Goal: Obtain resource: Download file/media

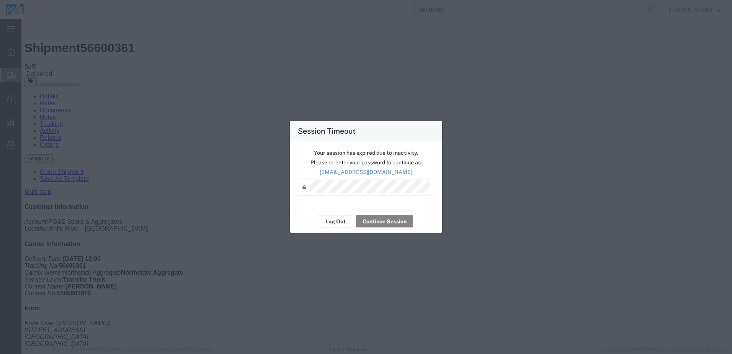
click at [390, 220] on button "Continue Session" at bounding box center [384, 221] width 57 height 12
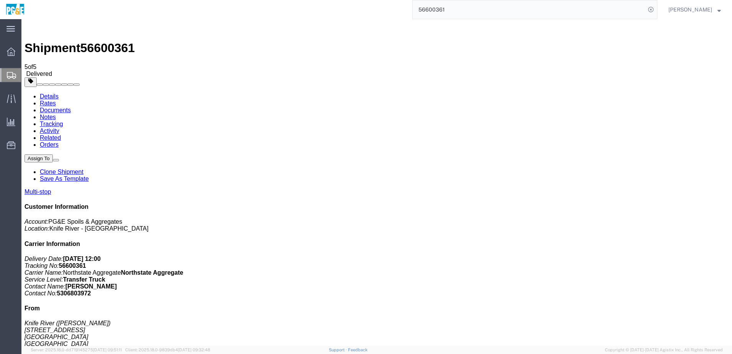
click at [444, 9] on input "56600361" at bounding box center [528, 9] width 233 height 18
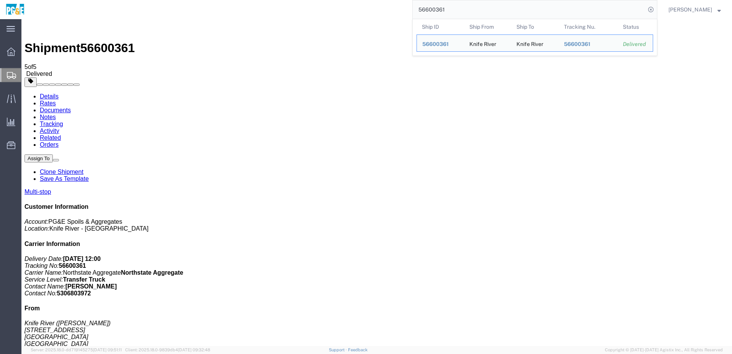
click at [444, 9] on input "56600361" at bounding box center [528, 9] width 233 height 18
paste input "26257"
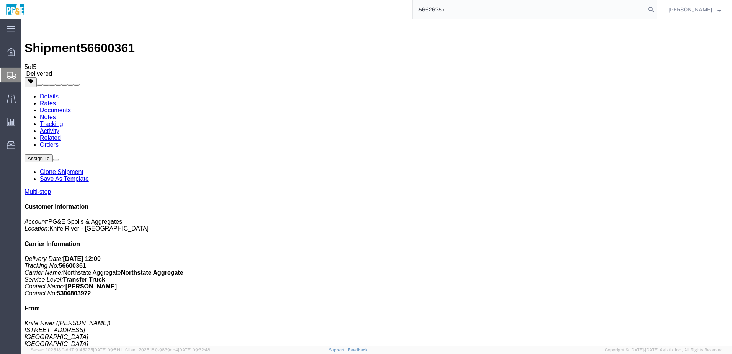
type input "56626257"
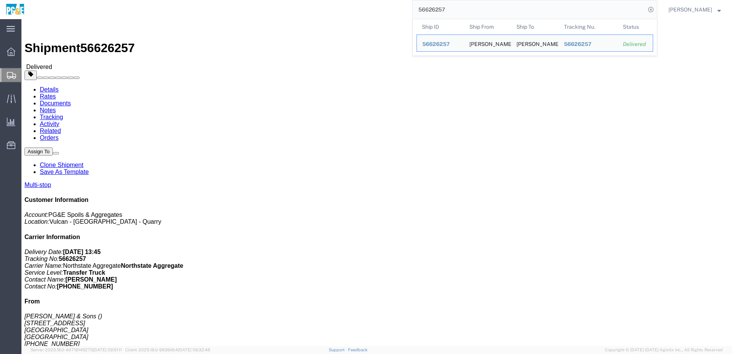
click link "Documents"
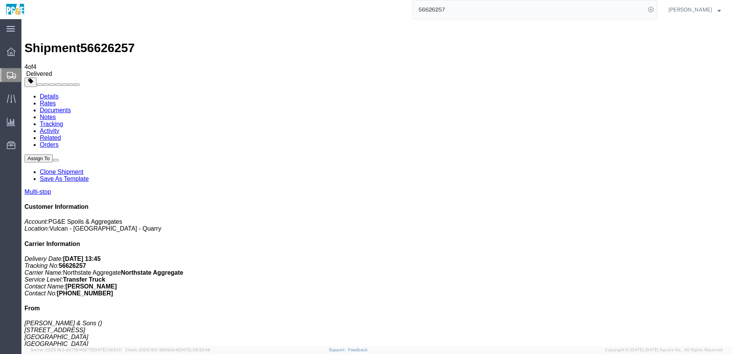
checkbox input "true"
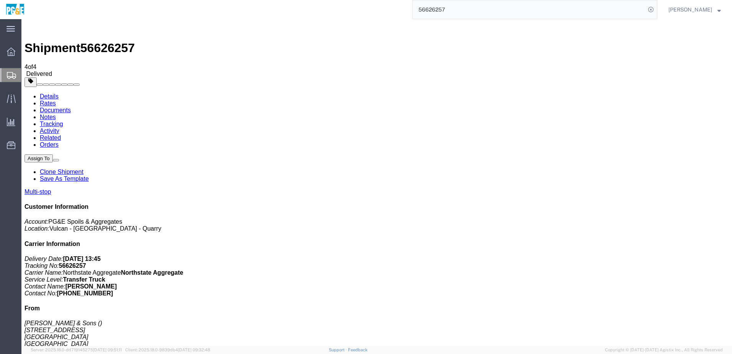
checkbox input "true"
click at [63, 121] on link "Tracking" at bounding box center [51, 124] width 23 height 7
click at [448, 7] on input "56626257" at bounding box center [528, 9] width 233 height 18
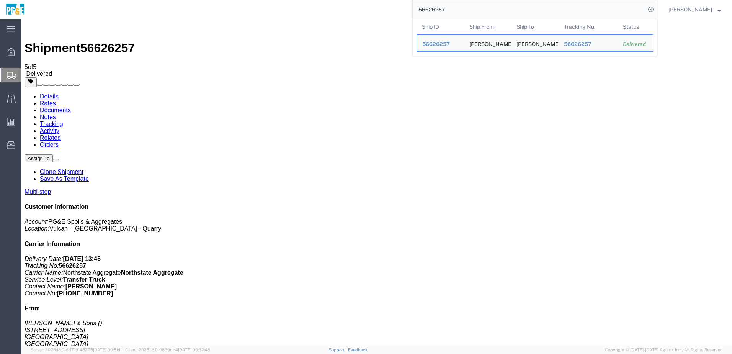
click at [448, 7] on input "56626257" at bounding box center [528, 9] width 233 height 18
paste input "10721"
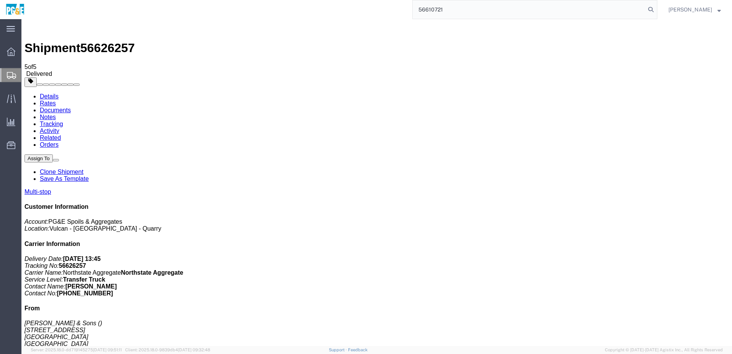
type input "56610721"
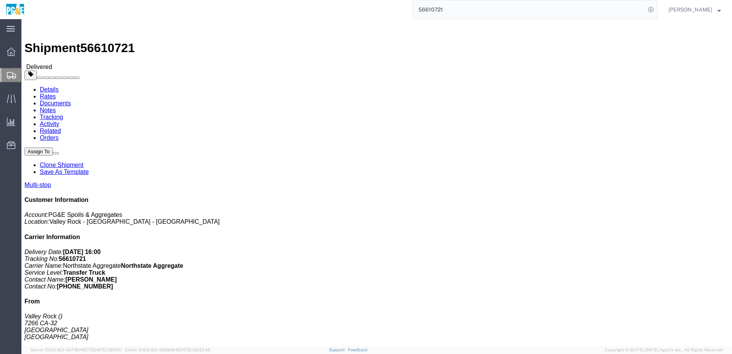
click h4 "Routing & Vehicle Information"
click link "Documents"
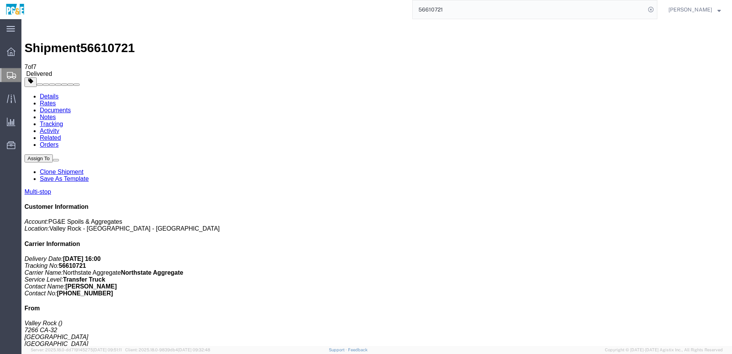
checkbox input "true"
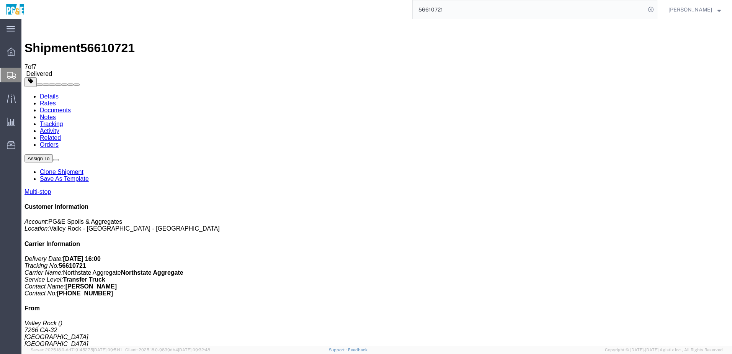
checkbox input "true"
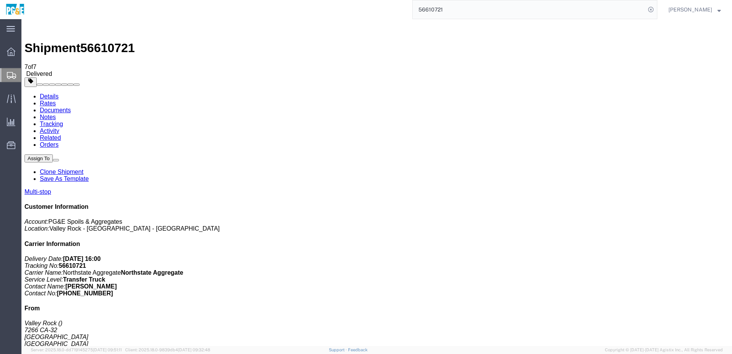
checkbox input "true"
click at [63, 121] on link "Tracking" at bounding box center [51, 124] width 23 height 7
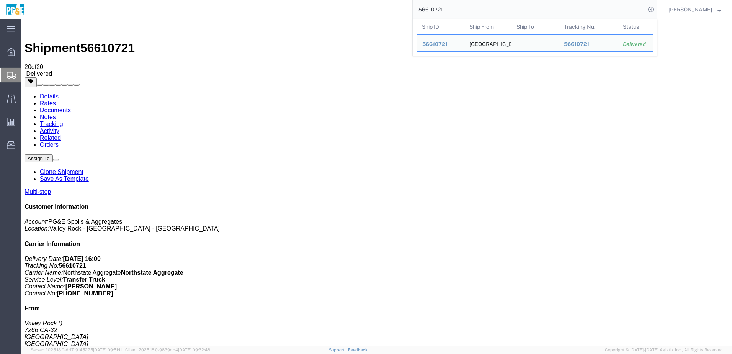
click at [447, 11] on input "56610721" at bounding box center [528, 9] width 233 height 18
paste input "19"
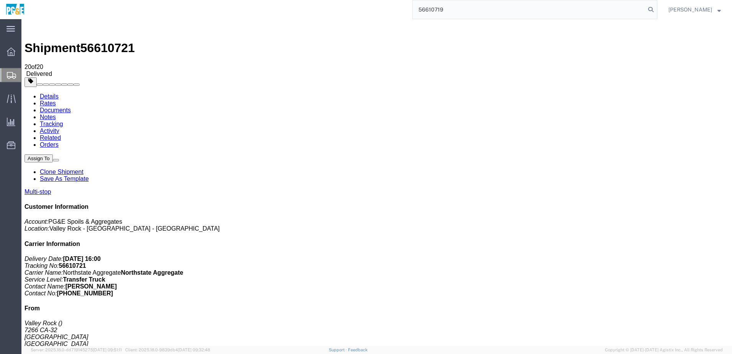
type input "56610719"
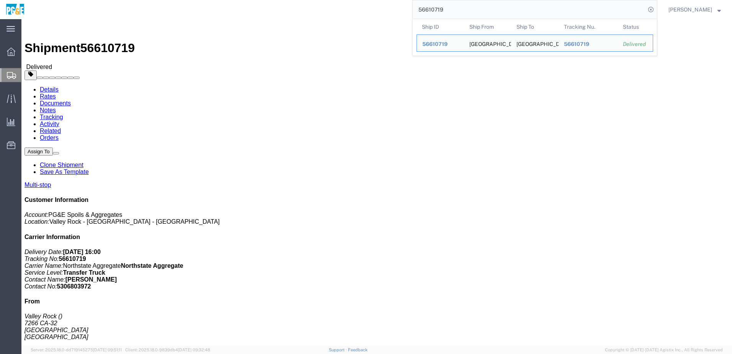
click address "[GEOGRAPHIC_DATA] [STREET_ADDRESS] [PHONE_NUMBER] [PERSON_NAME]"
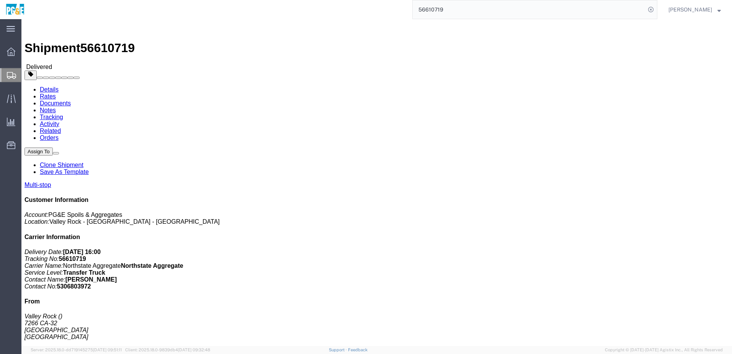
click link "Documents"
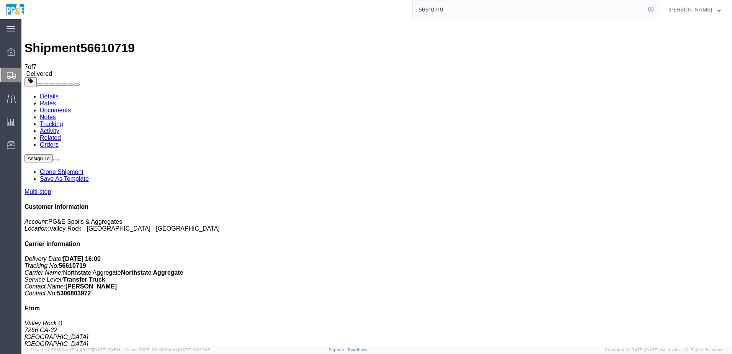
checkbox input "true"
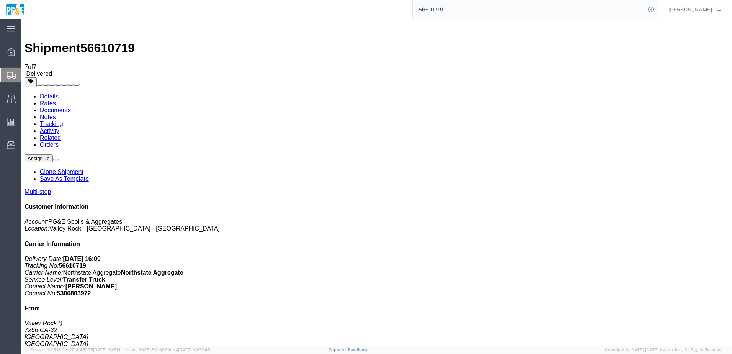
checkbox input "true"
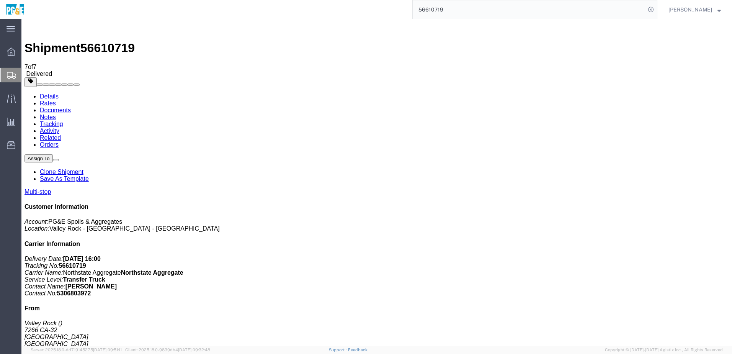
checkbox input "true"
click at [63, 121] on link "Tracking" at bounding box center [51, 124] width 23 height 7
click at [437, 10] on input "56610719" at bounding box center [528, 9] width 233 height 18
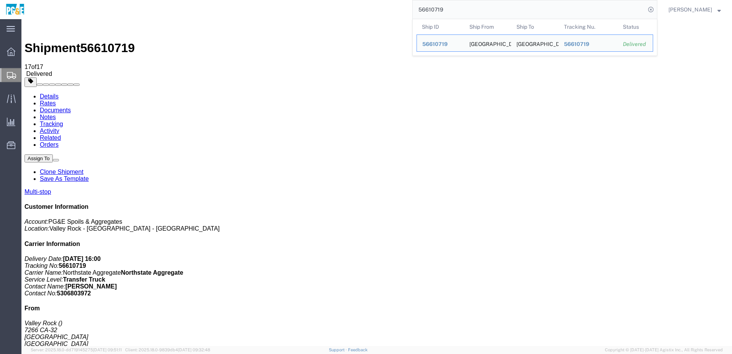
click at [437, 10] on input "56610719" at bounding box center [528, 9] width 233 height 18
paste input "3740"
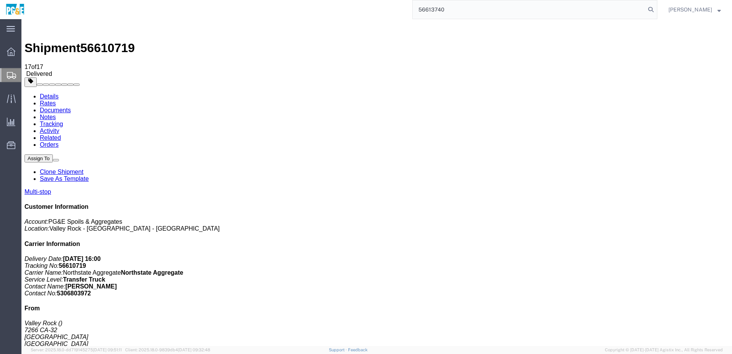
type input "56613740"
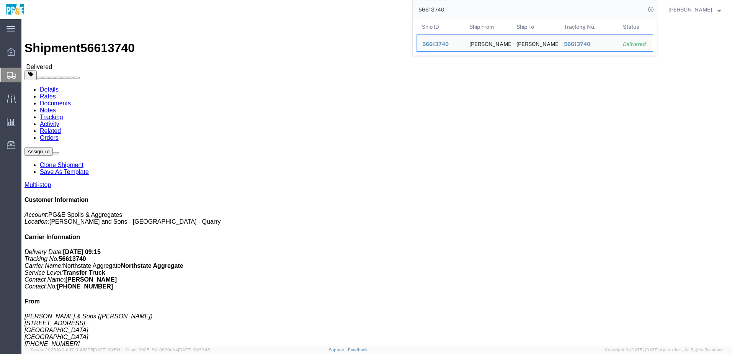
drag, startPoint x: 163, startPoint y: 218, endPoint x: 181, endPoint y: 217, distance: 18.4
click div "[STREET_ADDRESS]"
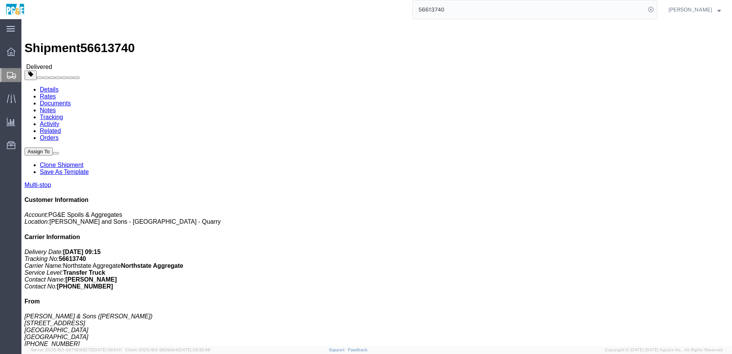
copy div "Richvale"
click div "Leg 1 - Truckload Vehicle 1: Transfer Truck Number of trucks: 1"
click div "Shipment Detail Multi-stop Ship From [PERSON_NAME] & Sons ([PERSON_NAME]) [STRE…"
click link "Documents"
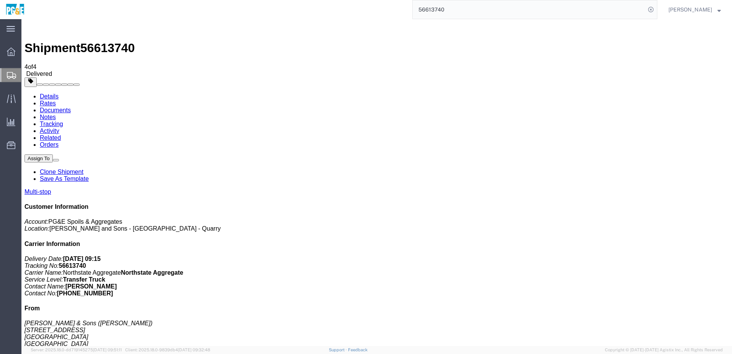
checkbox input "true"
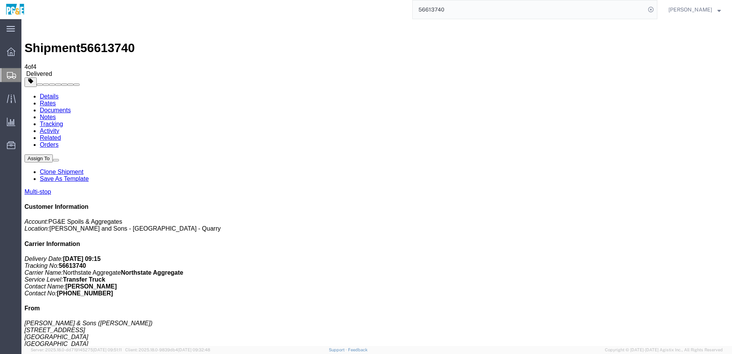
checkbox input "true"
click at [63, 121] on link "Tracking" at bounding box center [51, 124] width 23 height 7
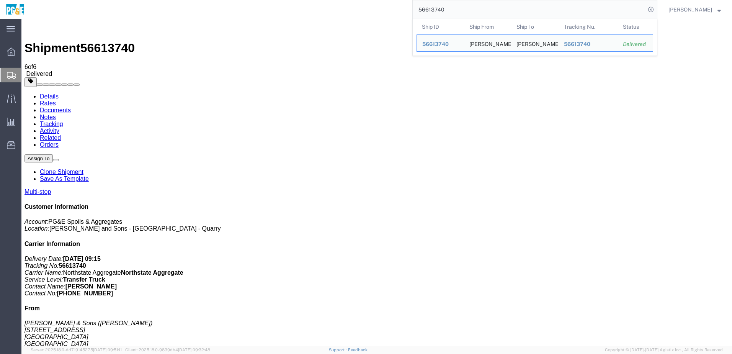
click at [452, 13] on input "56613740" at bounding box center [528, 9] width 233 height 18
paste input "26399"
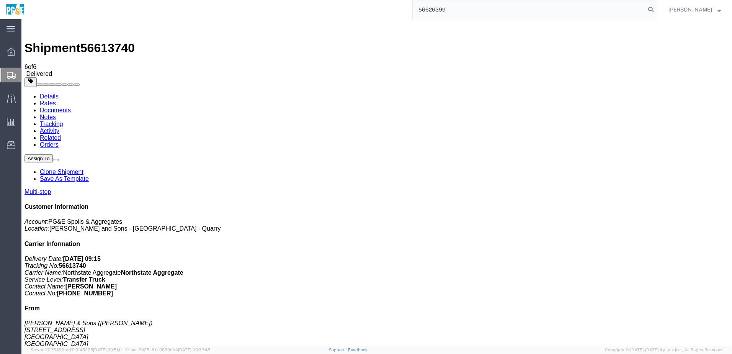
type input "56626399"
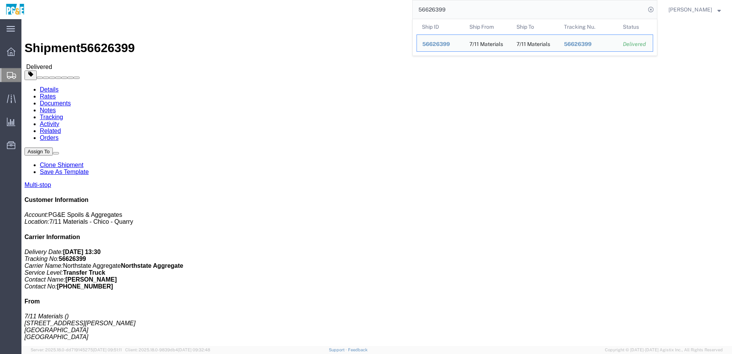
click div "Leg 1 - Truckload Vehicle 1: Transfer Truck Number of trucks: 1"
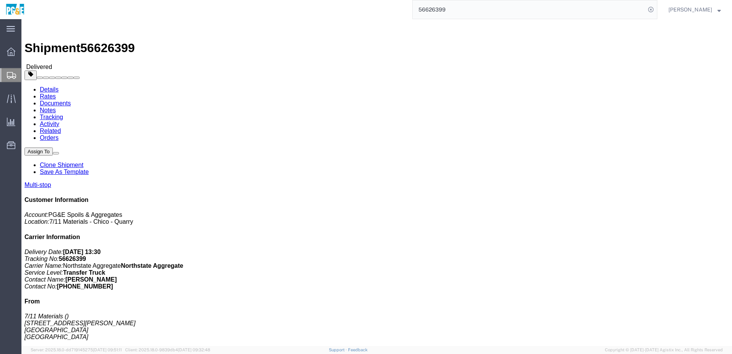
click link "Documents"
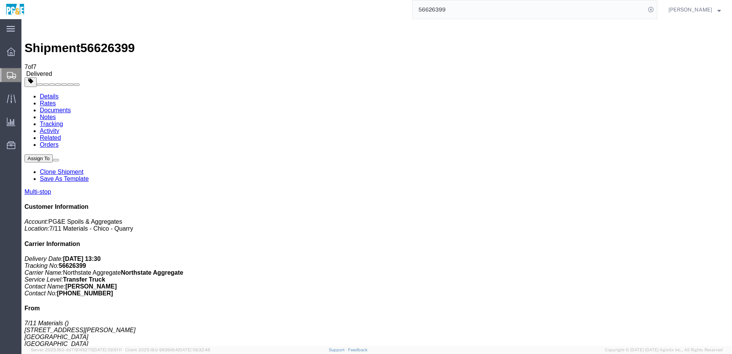
checkbox input "true"
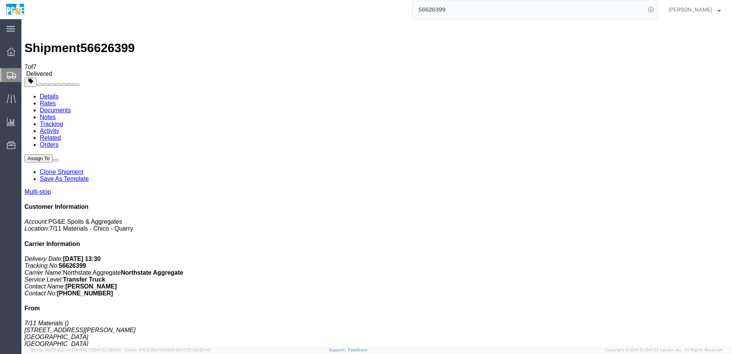
checkbox input "true"
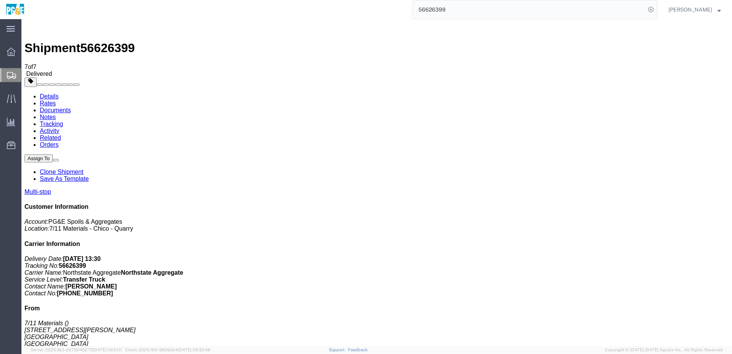
checkbox input "true"
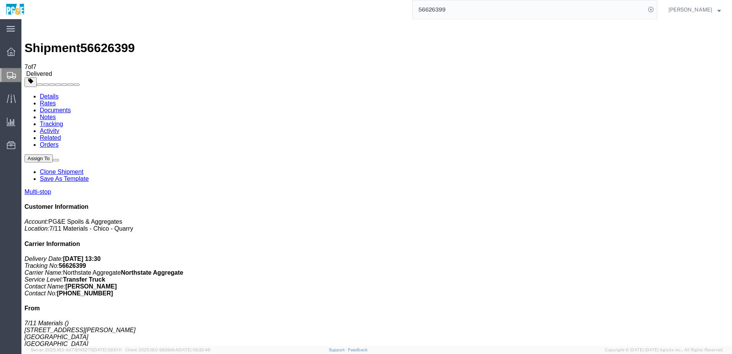
click at [63, 121] on link "Tracking" at bounding box center [51, 124] width 23 height 7
click at [441, 9] on input "56626399" at bounding box center [528, 9] width 233 height 18
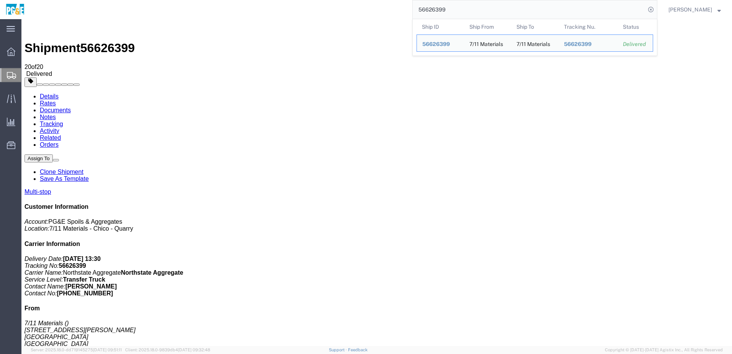
paste input "421162"
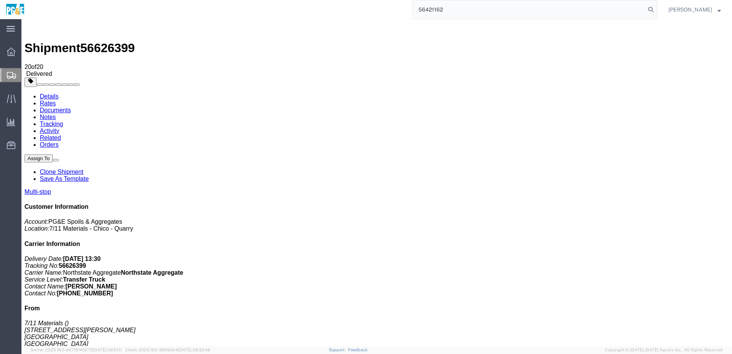
type input "56421162"
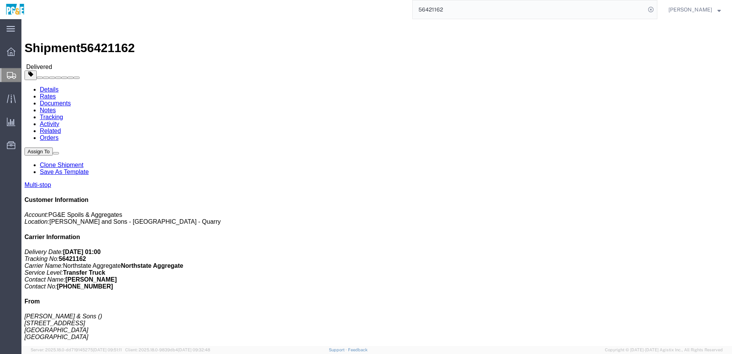
click h4 "Routing & Vehicle Information"
click div "Shipment Detail Multi-stop Ship From [PERSON_NAME] & Sons [STREET_ADDRESS] Butt…"
click link "Documents"
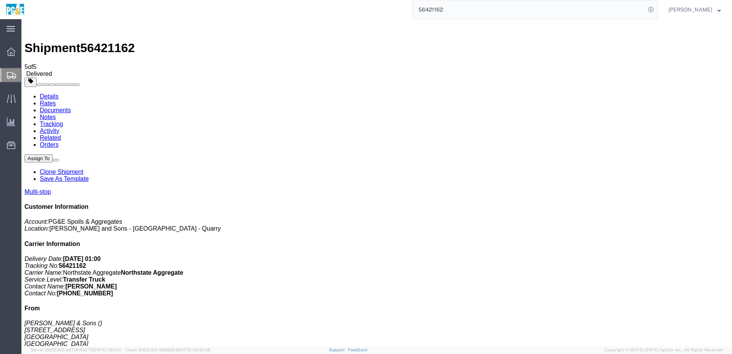
checkbox input "true"
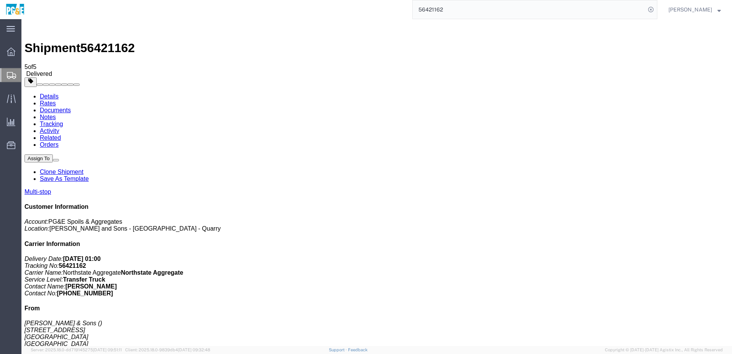
checkbox input "true"
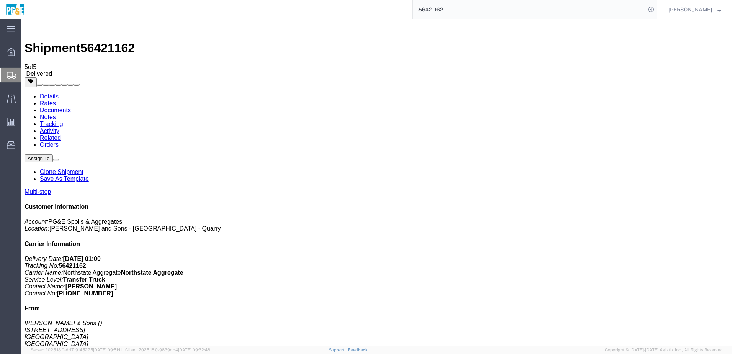
click at [63, 121] on link "Tracking" at bounding box center [51, 124] width 23 height 7
click at [437, 8] on input "56421162" at bounding box center [528, 9] width 233 height 18
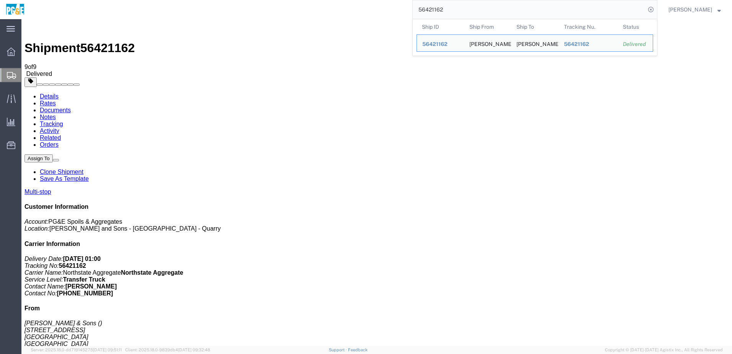
click at [437, 8] on input "56421162" at bounding box center [528, 9] width 233 height 18
paste input "0"
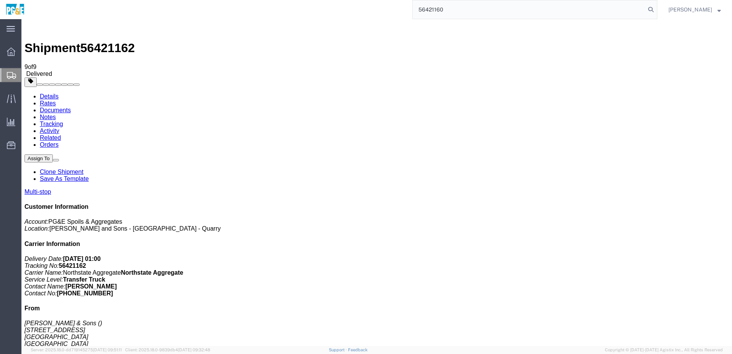
type input "56421160"
click at [467, 13] on input "56421160" at bounding box center [528, 9] width 233 height 18
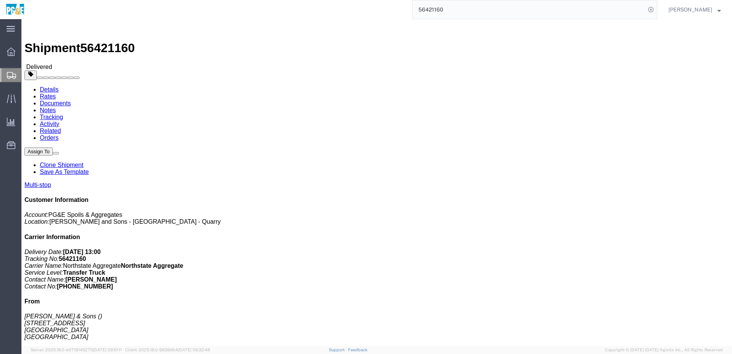
click link "Documents"
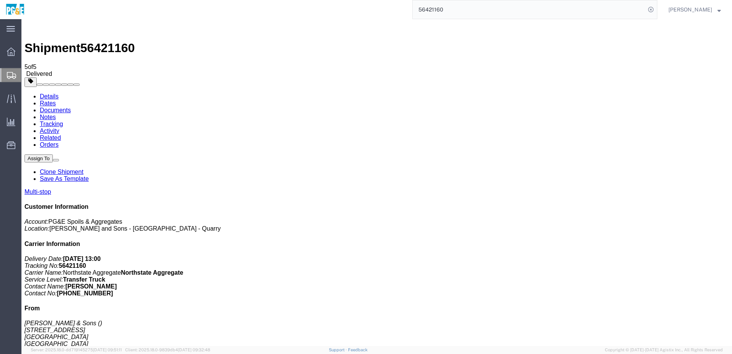
checkbox input "true"
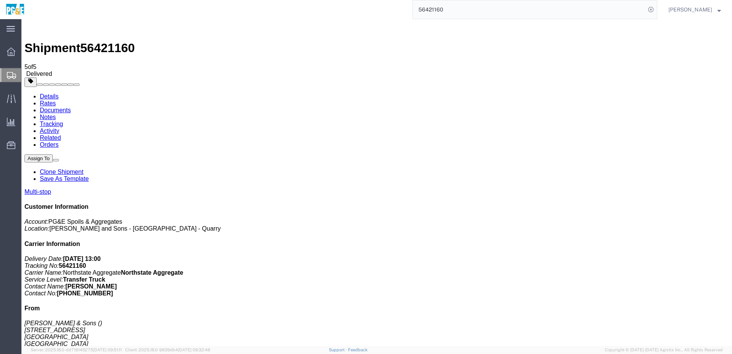
checkbox input "true"
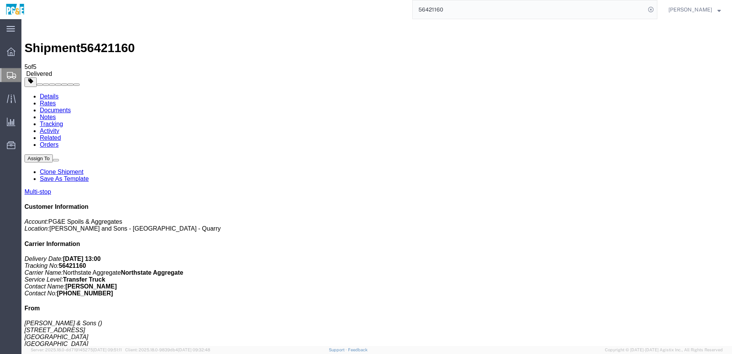
click at [63, 121] on link "Tracking" at bounding box center [51, 124] width 23 height 7
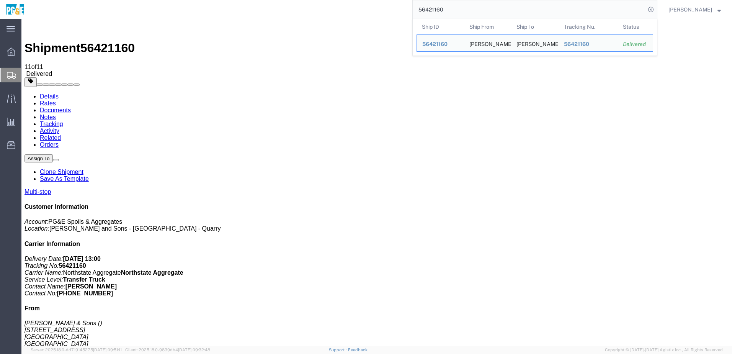
click at [438, 10] on input "56421160" at bounding box center [528, 9] width 233 height 18
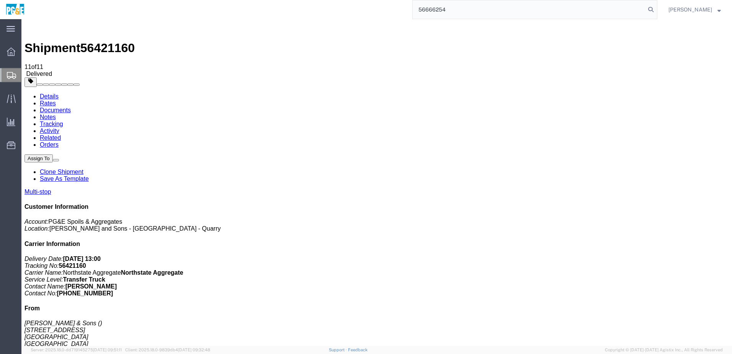
type input "56666254"
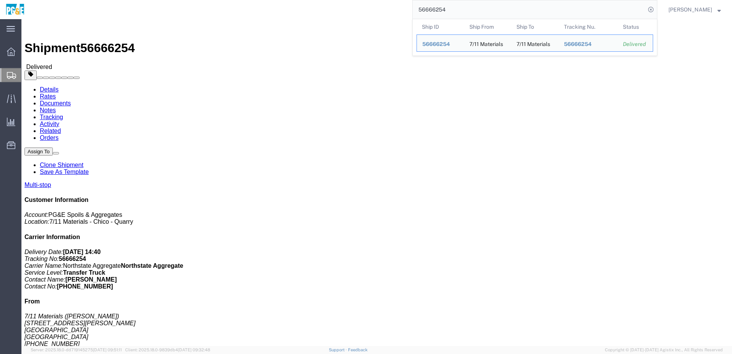
click link "Documents"
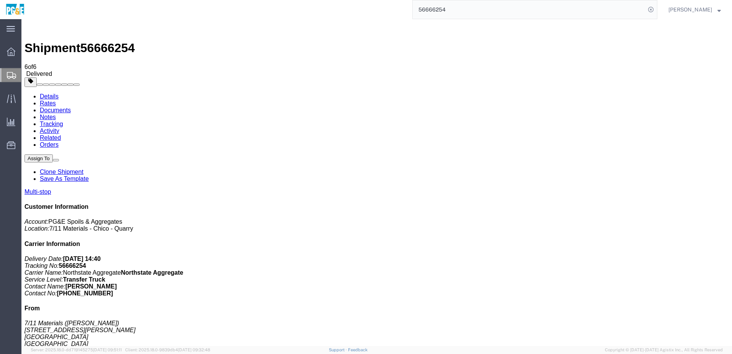
checkbox input "true"
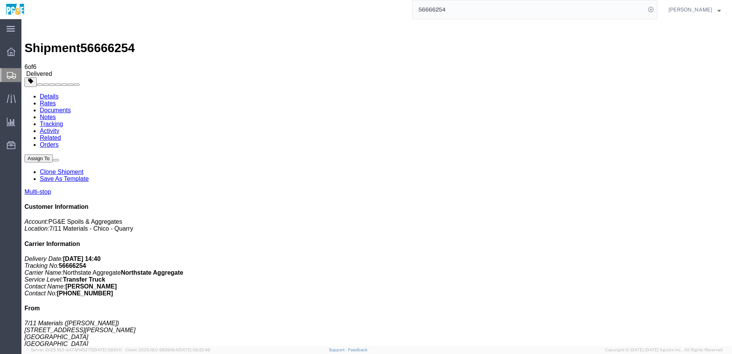
checkbox input "true"
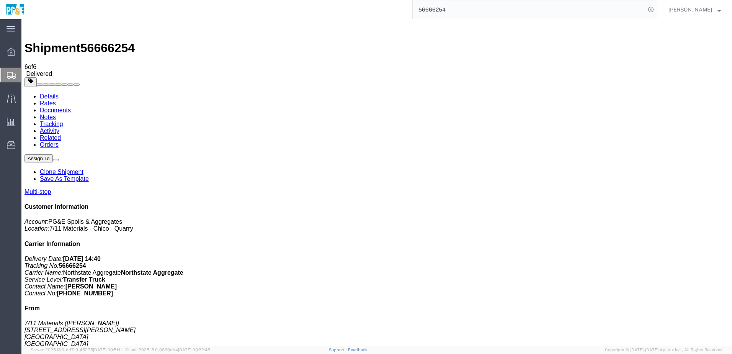
click at [63, 121] on link "Tracking" at bounding box center [51, 124] width 23 height 7
click at [437, 10] on input "56666254" at bounding box center [528, 9] width 233 height 18
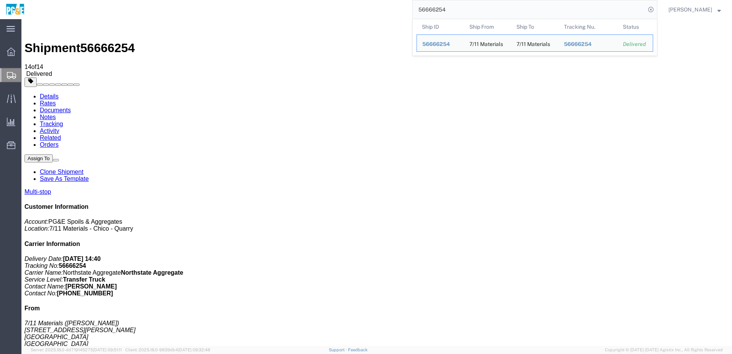
click at [437, 10] on input "56666254" at bounding box center [528, 9] width 233 height 18
paste input "5"
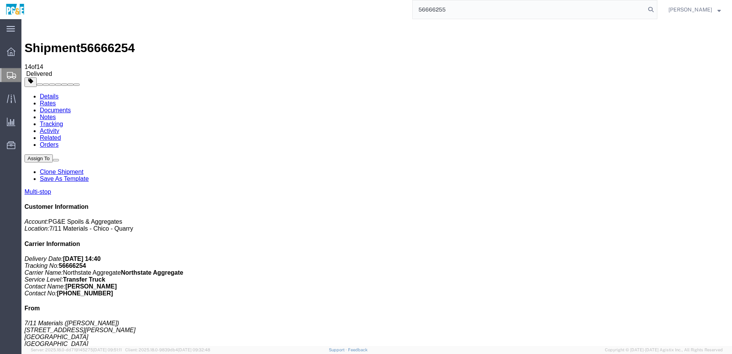
type input "56666255"
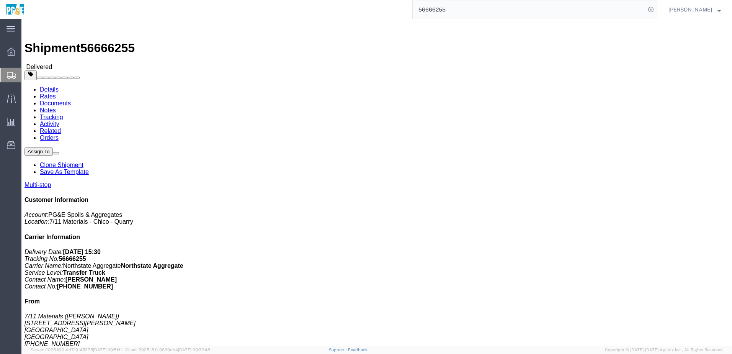
click link "Documents"
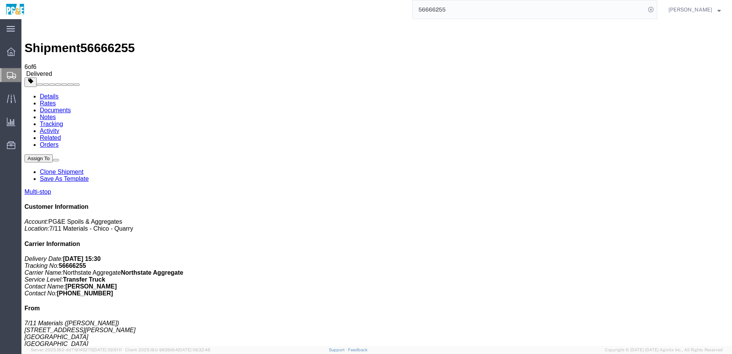
checkbox input "true"
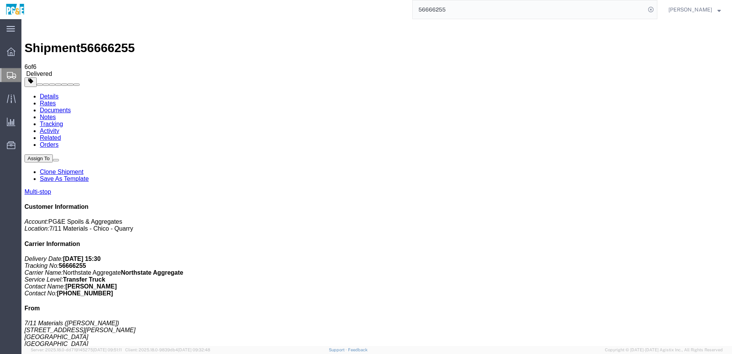
checkbox input "true"
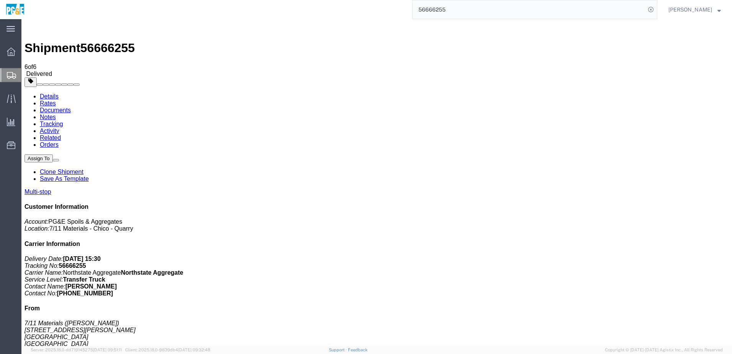
click at [63, 121] on link "Tracking" at bounding box center [51, 124] width 23 height 7
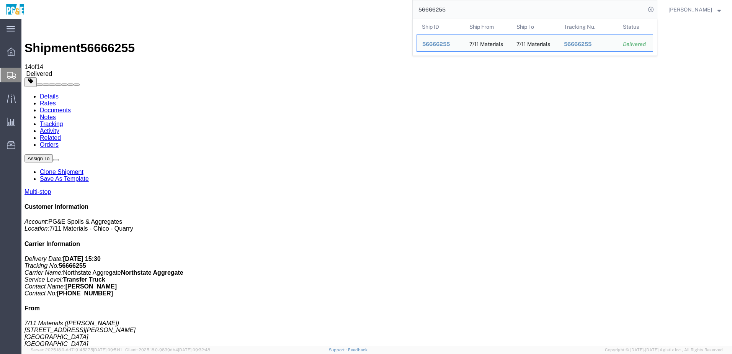
click at [442, 13] on input "56666255" at bounding box center [528, 9] width 233 height 18
paste input "17774"
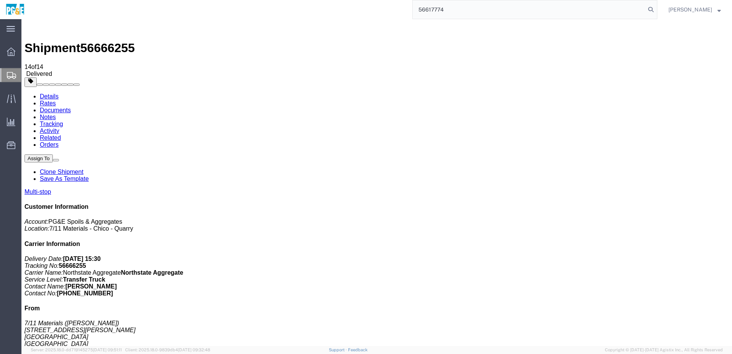
type input "56617774"
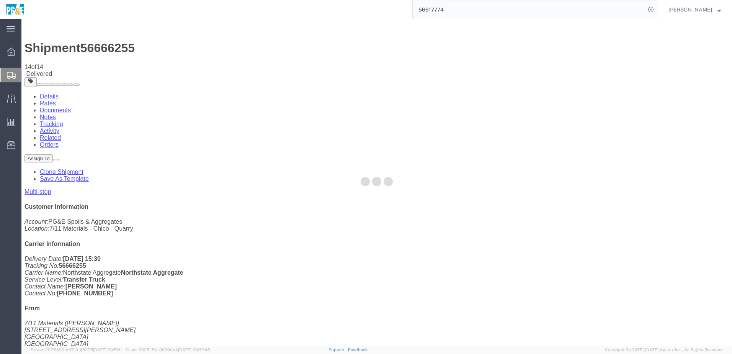
click at [465, 4] on input "56617774" at bounding box center [528, 9] width 233 height 18
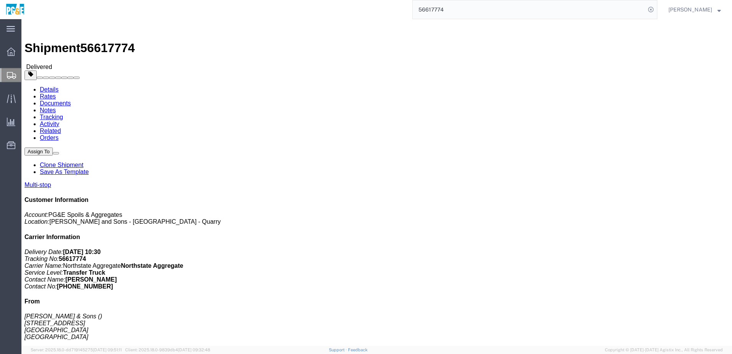
click link "Documents"
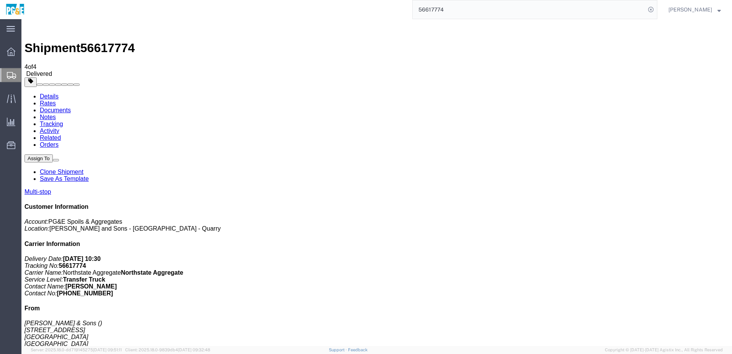
drag, startPoint x: 31, startPoint y: 152, endPoint x: 30, endPoint y: 145, distance: 6.6
checkbox input "true"
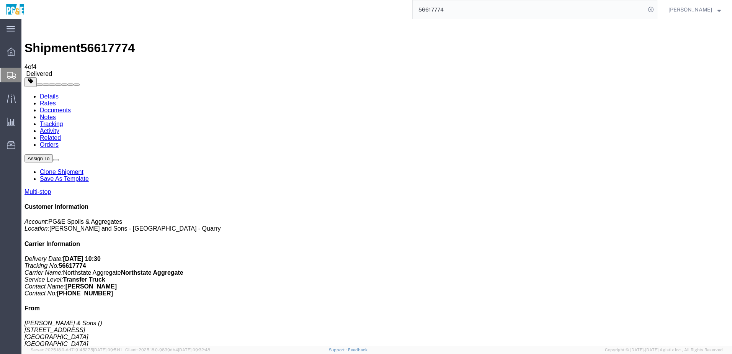
checkbox input "true"
click at [63, 121] on link "Tracking" at bounding box center [51, 124] width 23 height 7
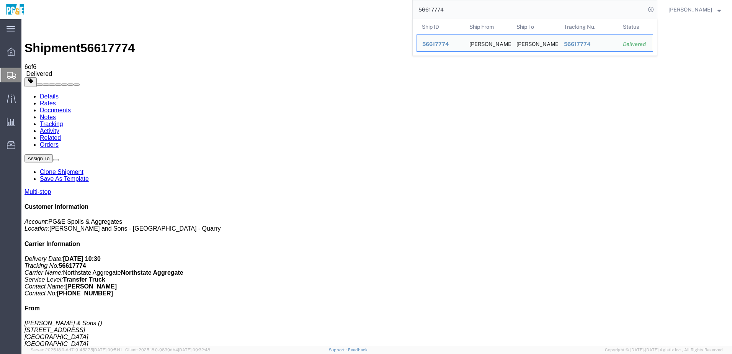
click at [438, 7] on input "56617774" at bounding box center [528, 9] width 233 height 18
paste input "585279"
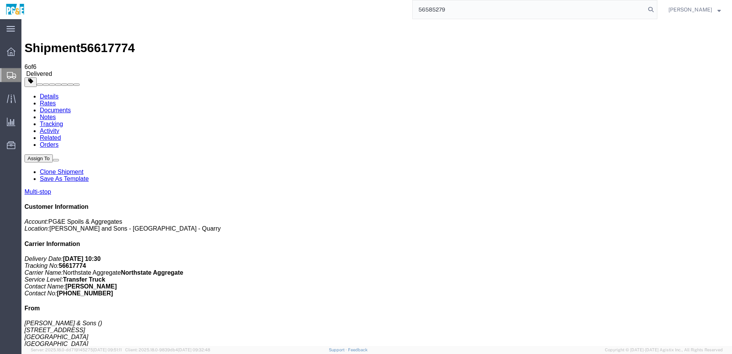
type input "56585279"
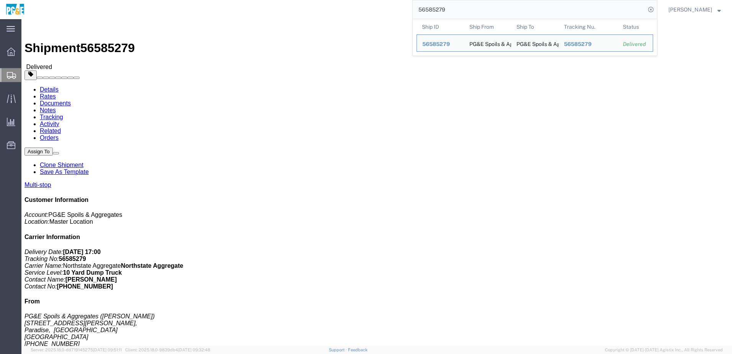
click link "Documents"
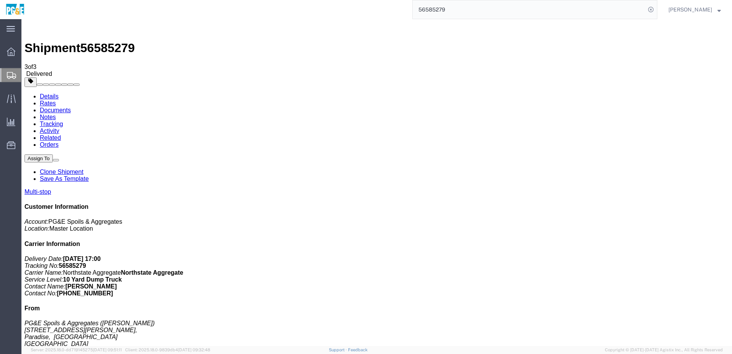
drag, startPoint x: 31, startPoint y: 138, endPoint x: 36, endPoint y: 129, distance: 10.4
checkbox input "true"
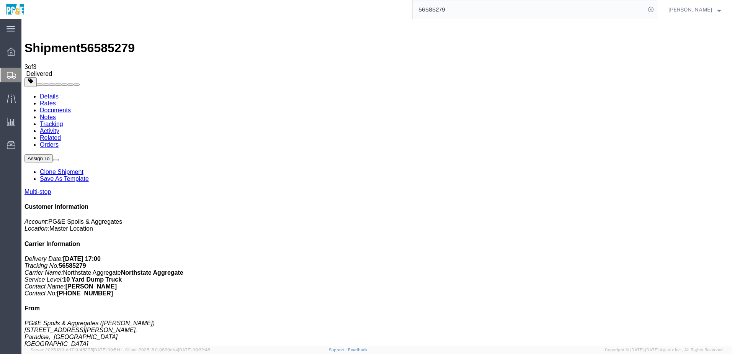
click at [63, 121] on link "Tracking" at bounding box center [51, 124] width 23 height 7
click at [452, 5] on input "56585279" at bounding box center [528, 9] width 233 height 18
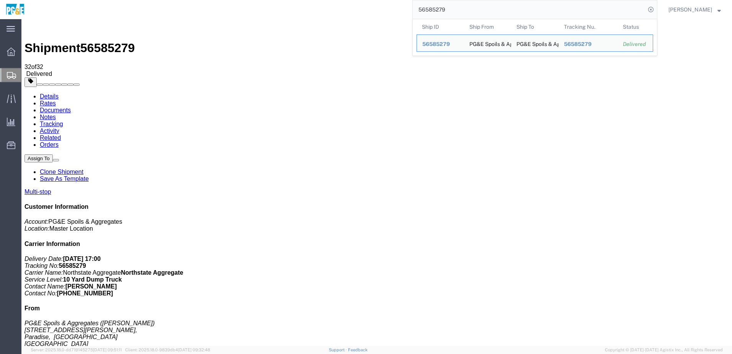
click at [452, 5] on input "56585279" at bounding box center [528, 9] width 233 height 18
paste input "5"
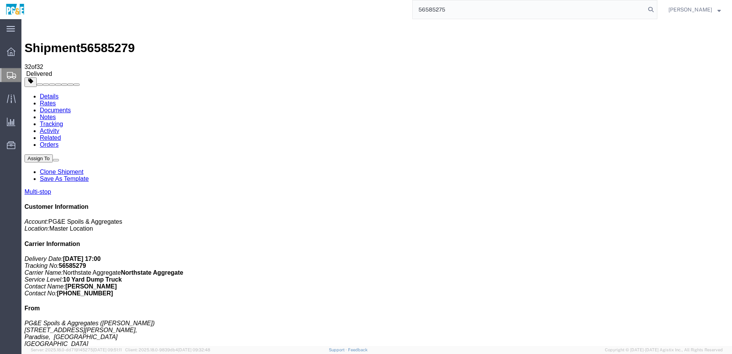
type input "56585275"
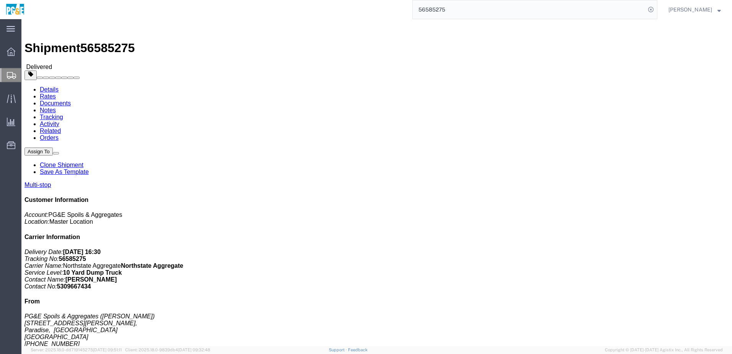
click h4 "Routing & Vehicle Information"
click link "Documents"
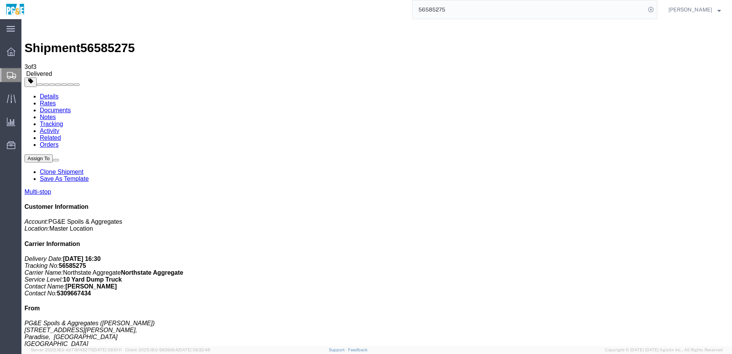
checkbox input "true"
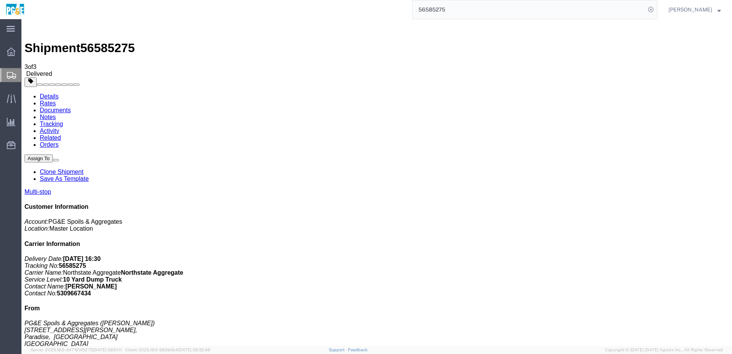
click at [63, 121] on link "Tracking" at bounding box center [51, 124] width 23 height 7
click at [440, 10] on input "56585275" at bounding box center [528, 9] width 233 height 18
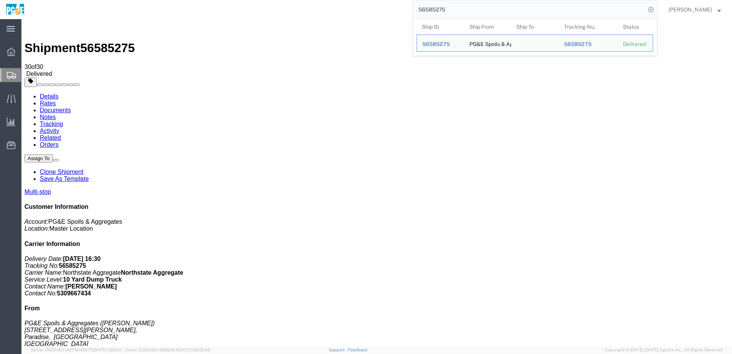
click at [440, 10] on input "56585275" at bounding box center [528, 9] width 233 height 18
paste input "97"
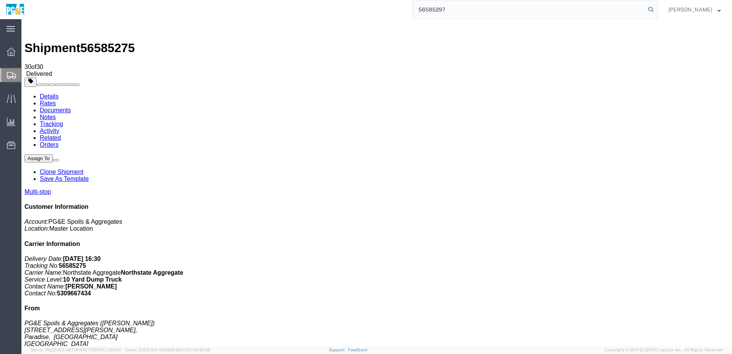
type input "56585297"
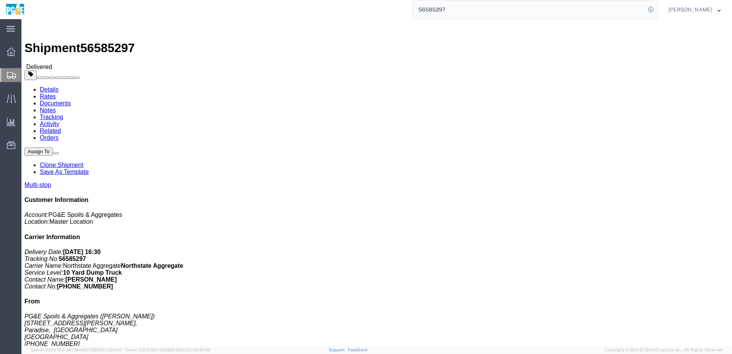
drag, startPoint x: 231, startPoint y: 138, endPoint x: 239, endPoint y: 140, distance: 7.5
click div "Shipment Detail Multi-stop Ship From PG&E Spoils & Aggregates ([PERSON_NAME]) […"
click div "Leg 1 - Truckload Vehicle 1: 10 Yard Dump Truck Number of trucks: 1"
click link "Documents"
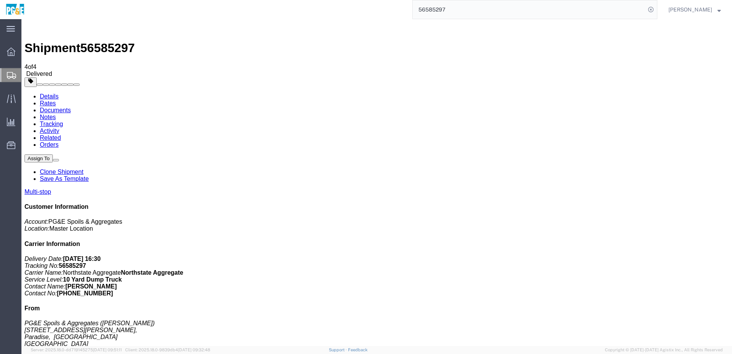
drag, startPoint x: 32, startPoint y: 153, endPoint x: 31, endPoint y: 143, distance: 10.0
checkbox input "true"
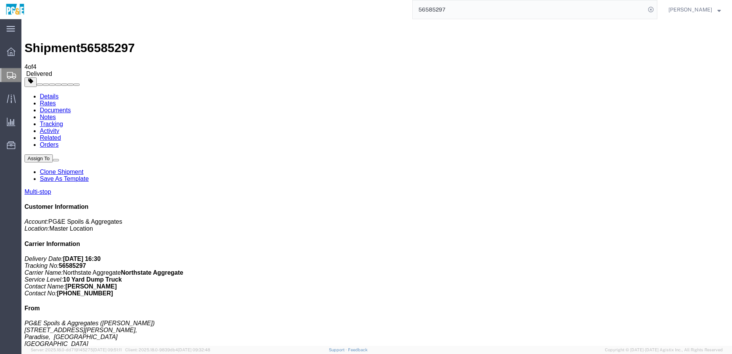
checkbox input "true"
click at [63, 121] on link "Tracking" at bounding box center [51, 124] width 23 height 7
click at [444, 14] on input "56585297" at bounding box center [528, 9] width 233 height 18
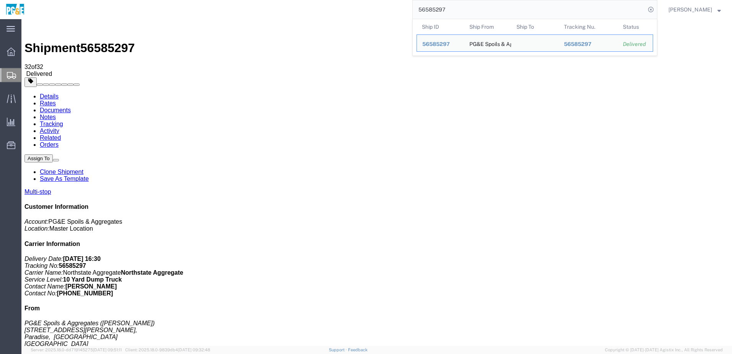
click at [444, 14] on input "56585297" at bounding box center [528, 9] width 233 height 18
paste input "3"
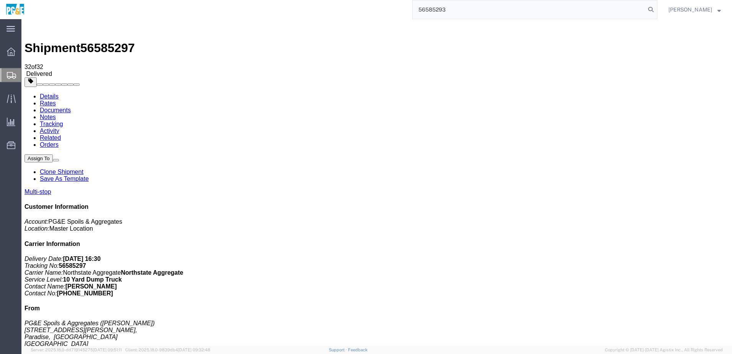
type input "56585293"
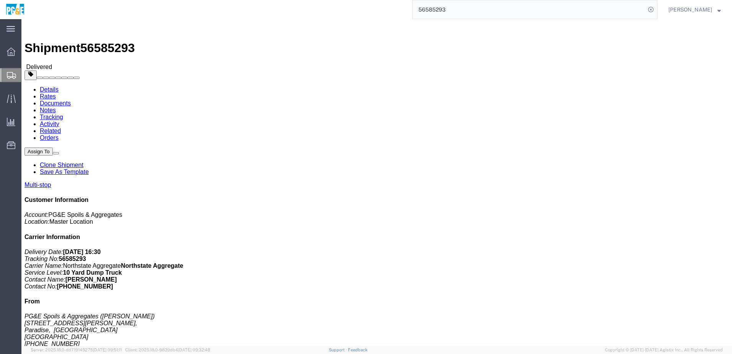
click link "Documents"
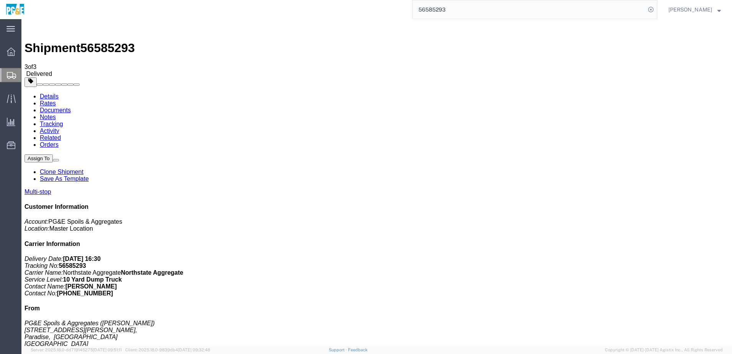
checkbox input "true"
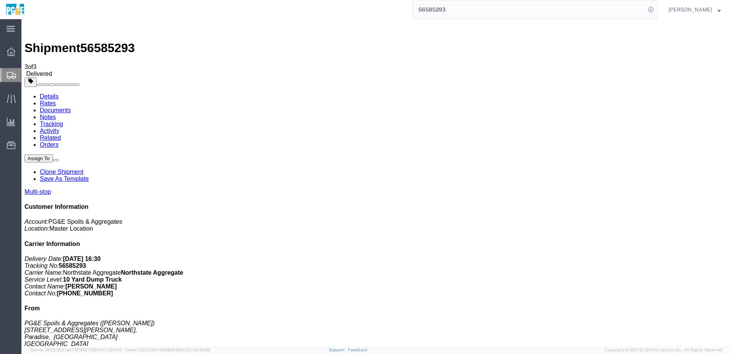
click at [63, 121] on link "Tracking" at bounding box center [51, 124] width 23 height 7
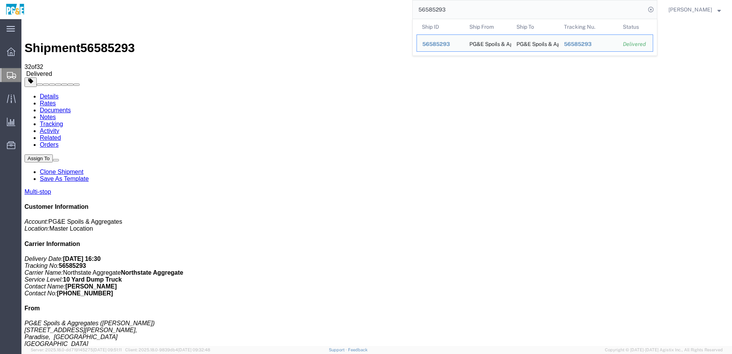
click at [442, 8] on input "56585293" at bounding box center [528, 9] width 233 height 18
paste input "0"
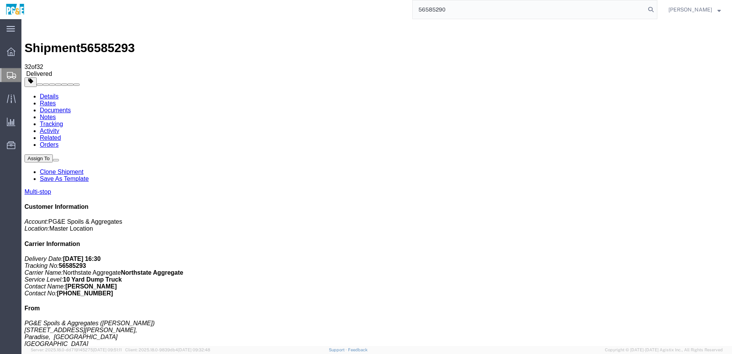
type input "56585290"
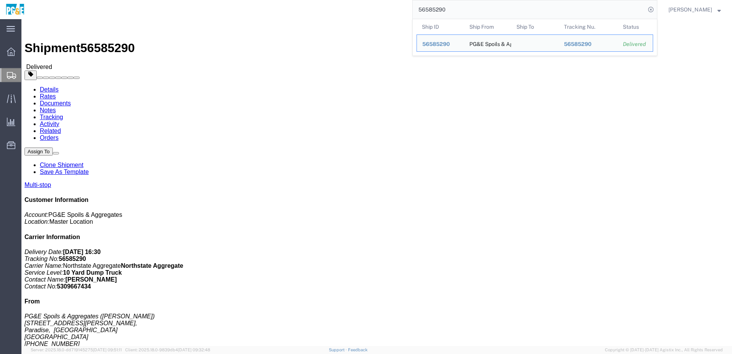
click link "Documents"
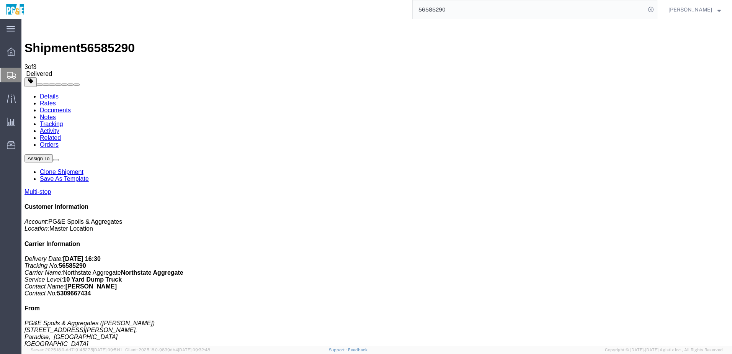
checkbox input "true"
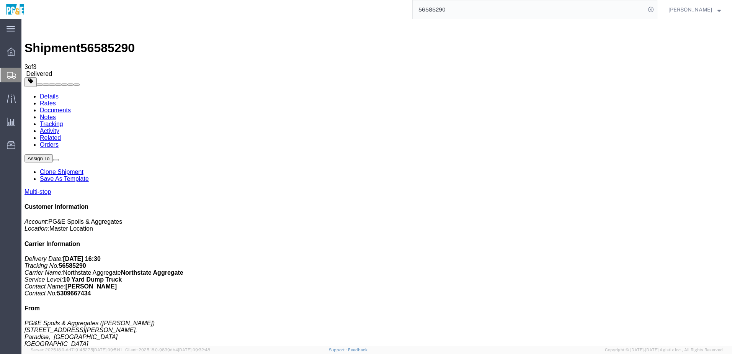
click at [63, 121] on link "Tracking" at bounding box center [51, 124] width 23 height 7
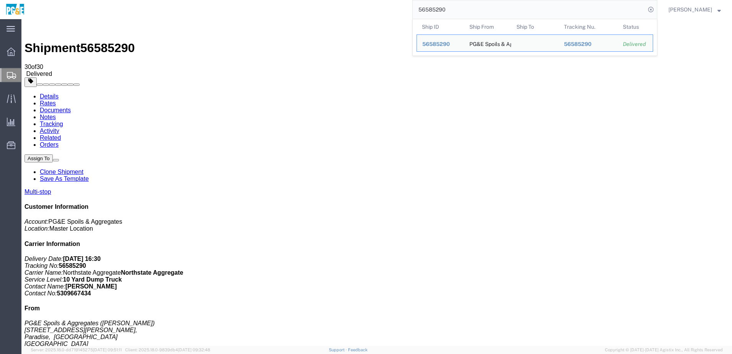
click at [442, 9] on input "56585290" at bounding box center [528, 9] width 233 height 18
paste input "302"
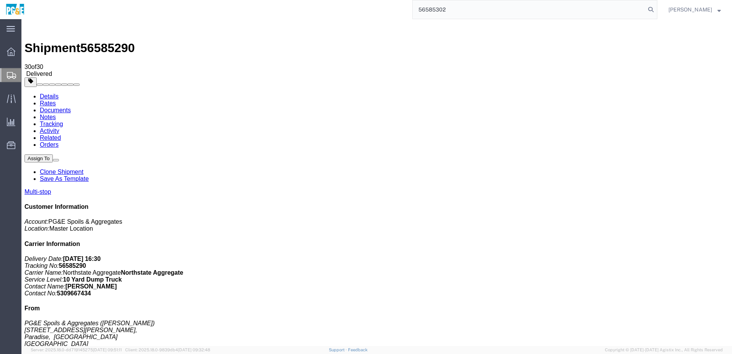
type input "56585302"
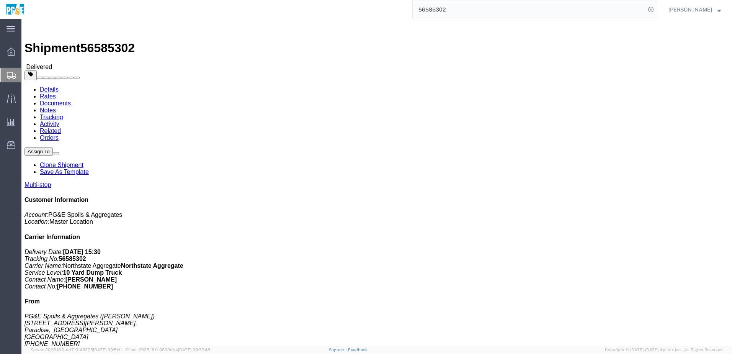
click link "Documents"
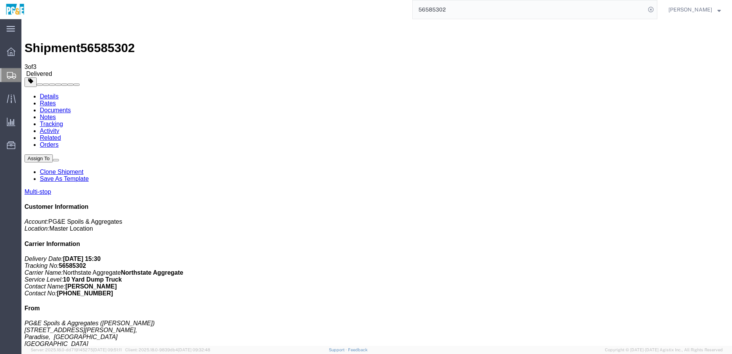
checkbox input "true"
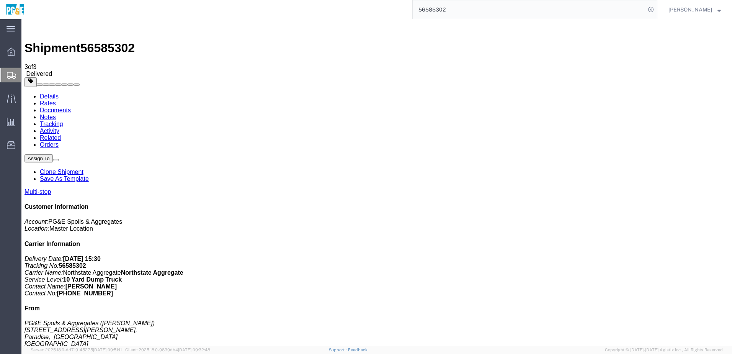
drag, startPoint x: 164, startPoint y: 54, endPoint x: 164, endPoint y: 50, distance: 4.2
click at [63, 121] on link "Tracking" at bounding box center [51, 124] width 23 height 7
click at [441, 7] on input "56585302" at bounding box center [528, 9] width 233 height 18
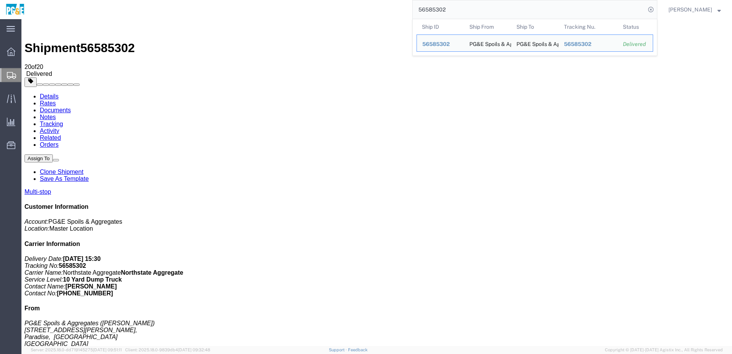
click at [441, 7] on input "56585302" at bounding box center [528, 9] width 233 height 18
paste input "5"
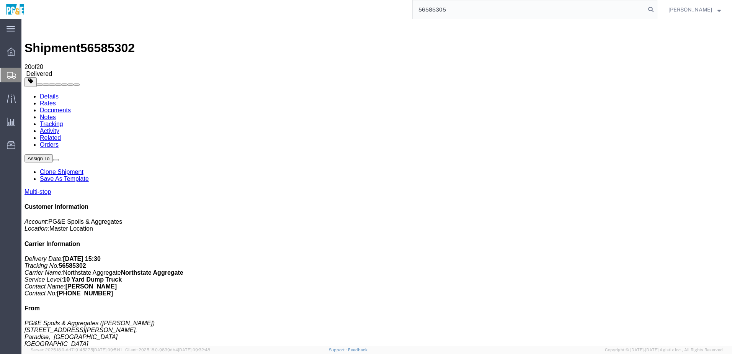
type input "56585305"
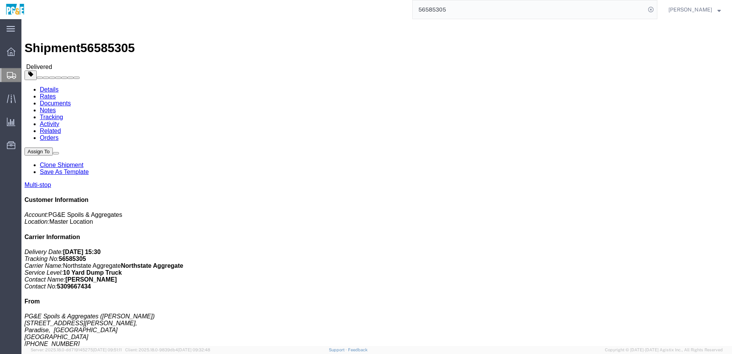
click link "Documents"
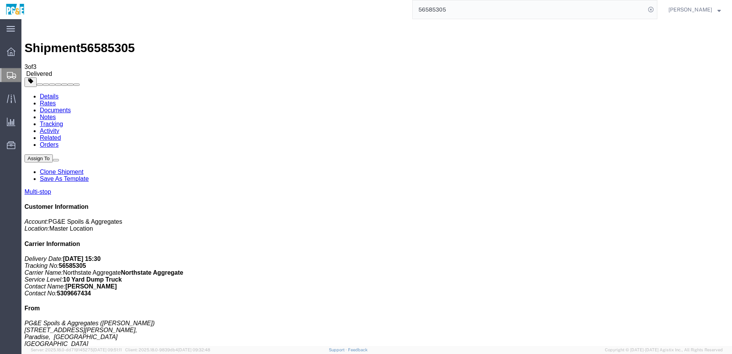
checkbox input "true"
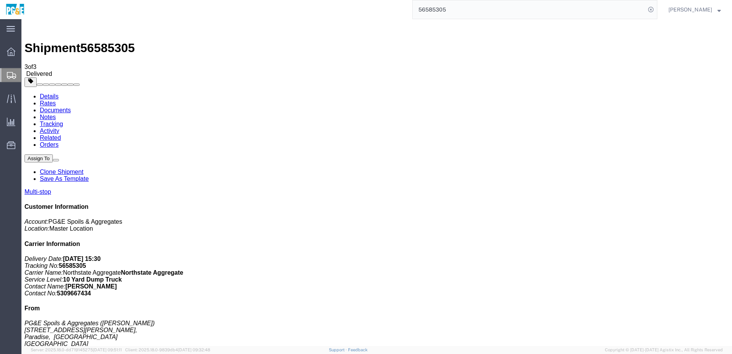
click at [63, 121] on link "Tracking" at bounding box center [51, 124] width 23 height 7
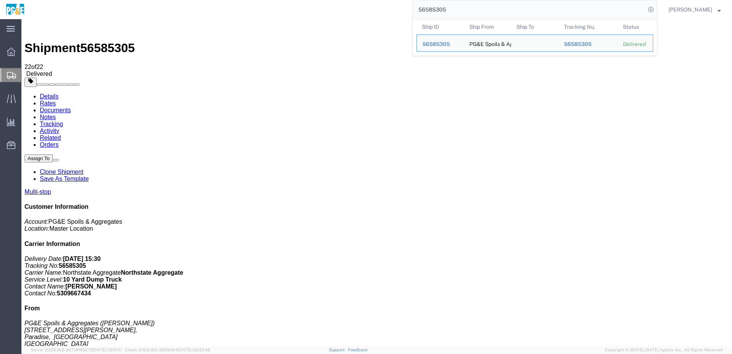
click at [447, 8] on input "56585305" at bounding box center [528, 9] width 233 height 18
paste input "646131"
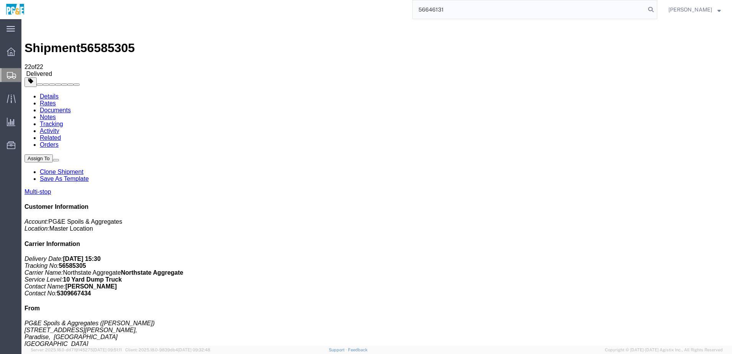
type input "56646131"
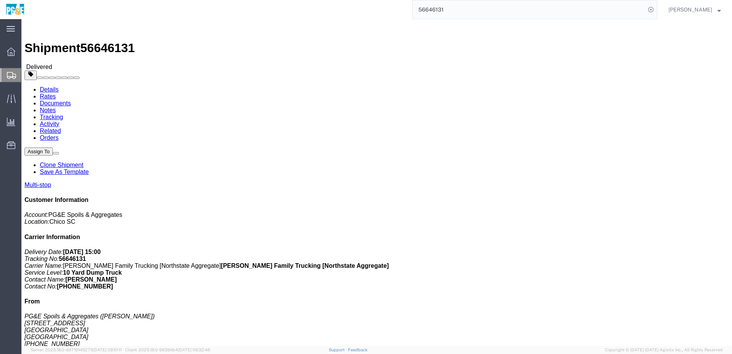
click div "Leg 1 - Truckload Vehicle 1: 10 Yard Dump Truck Number of trucks: 1"
click link "Documents"
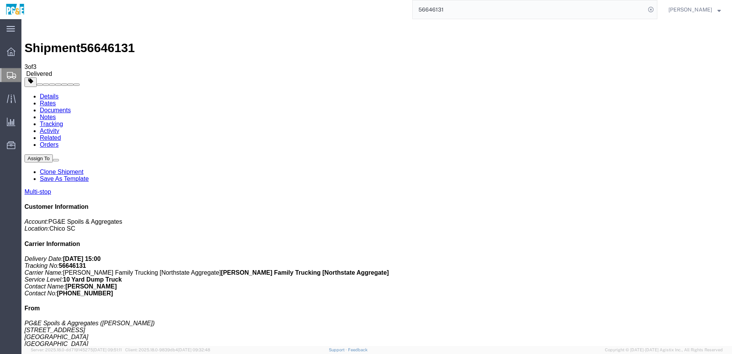
checkbox input "true"
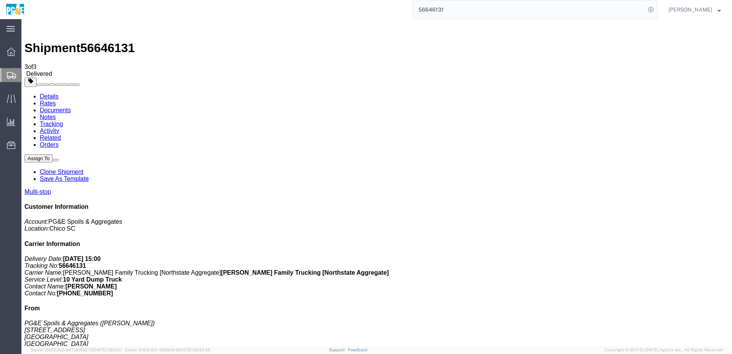
click at [63, 121] on link "Tracking" at bounding box center [51, 124] width 23 height 7
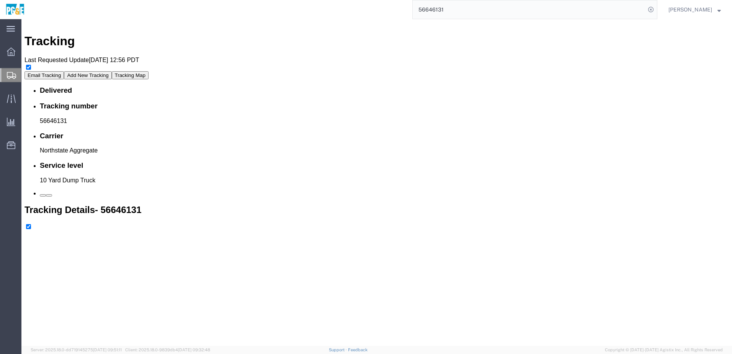
scroll to position [496, 0]
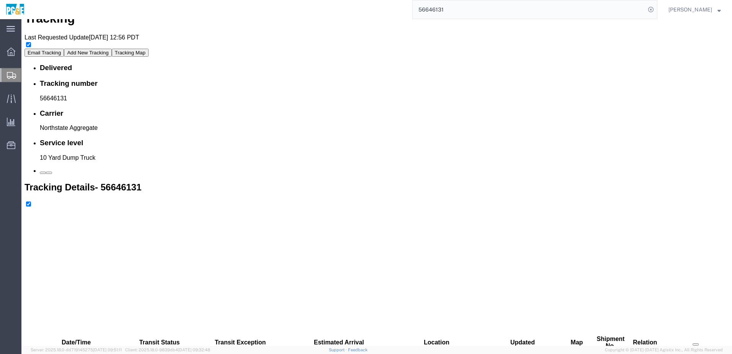
click at [444, 11] on input "56646131" at bounding box center [528, 9] width 233 height 18
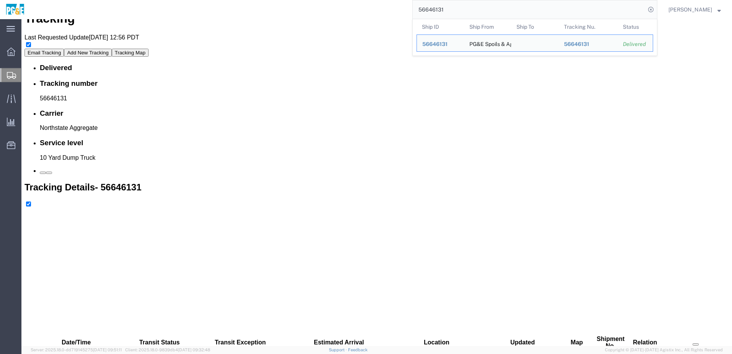
click at [444, 11] on input "56646131" at bounding box center [528, 9] width 233 height 18
paste input "6"
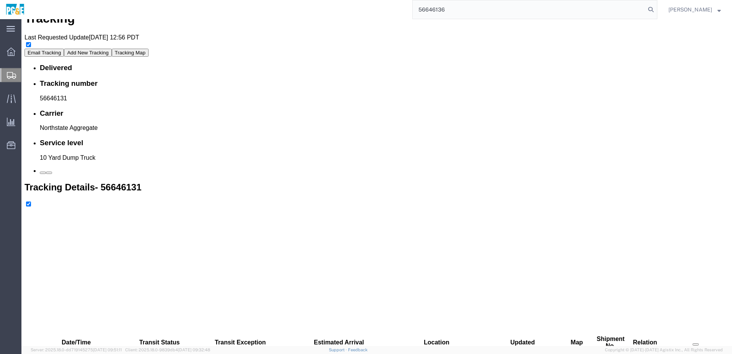
type input "56646136"
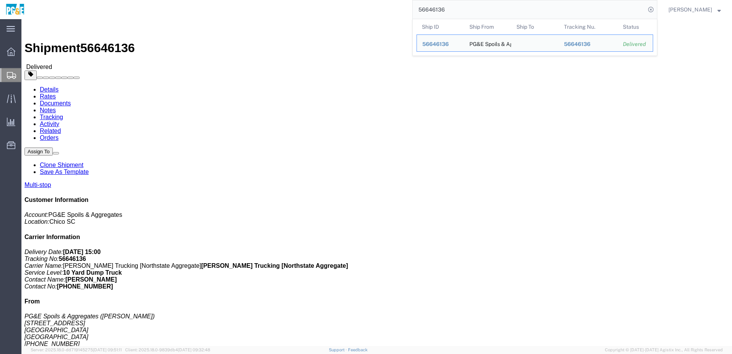
click link "Documents"
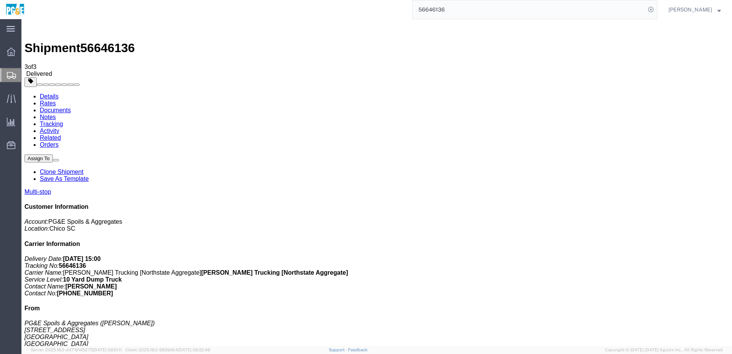
checkbox input "true"
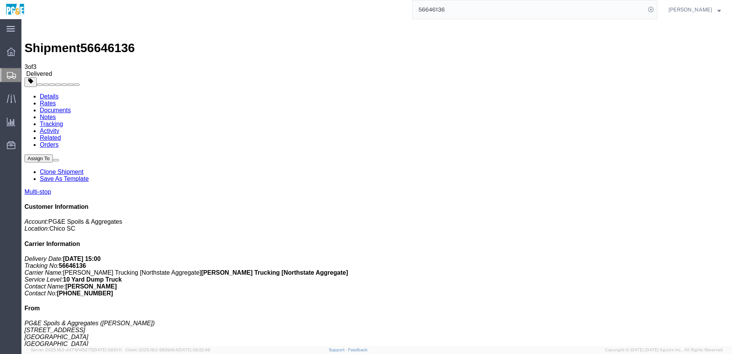
click at [63, 121] on link "Tracking" at bounding box center [51, 124] width 23 height 7
click at [442, 13] on input "56646136" at bounding box center [528, 9] width 233 height 18
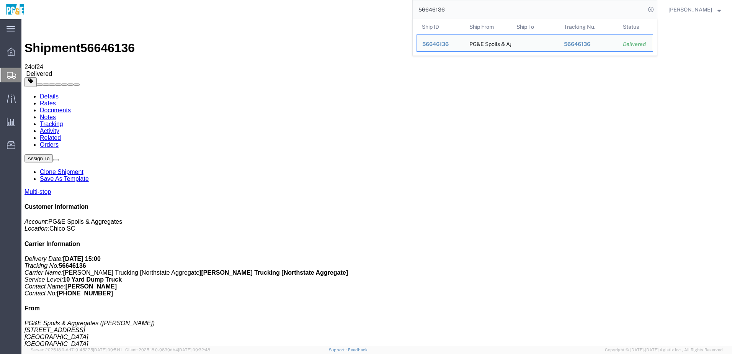
click at [442, 13] on input "56646136" at bounding box center [528, 9] width 233 height 18
paste input "29"
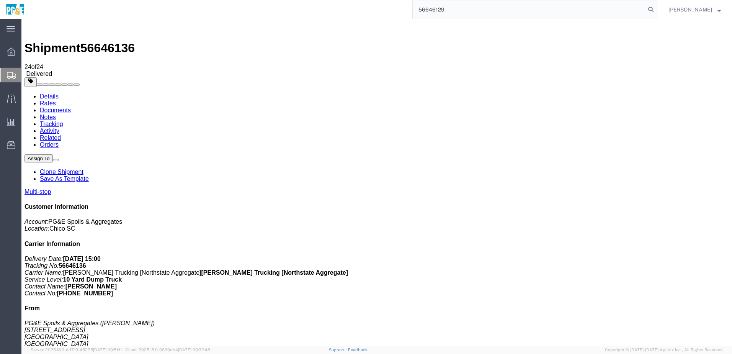
type input "56646129"
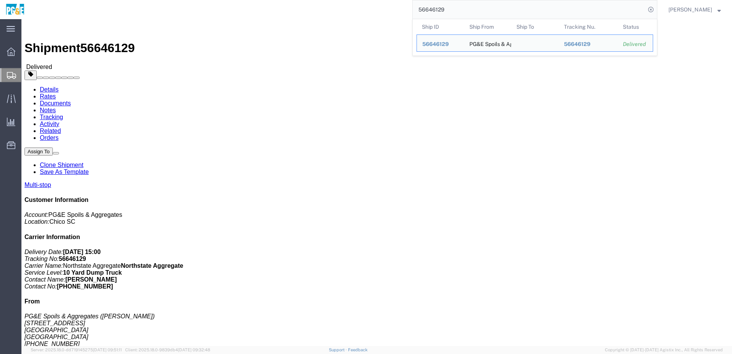
click link "Documents"
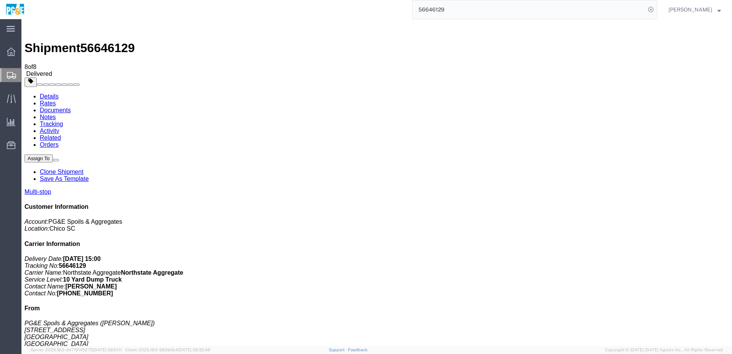
checkbox input "true"
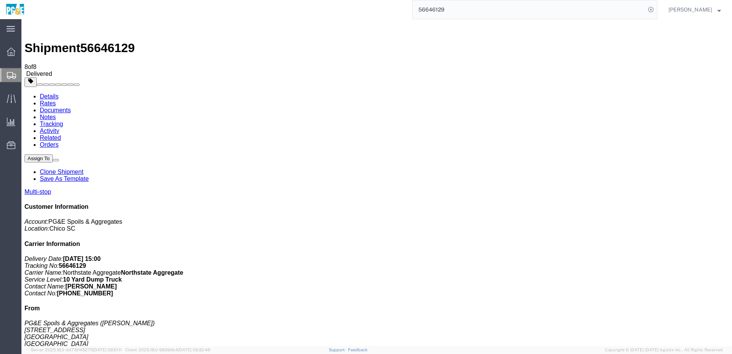
checkbox input "true"
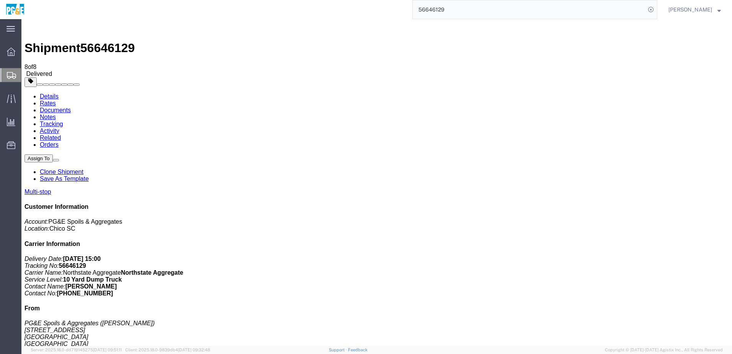
checkbox input "true"
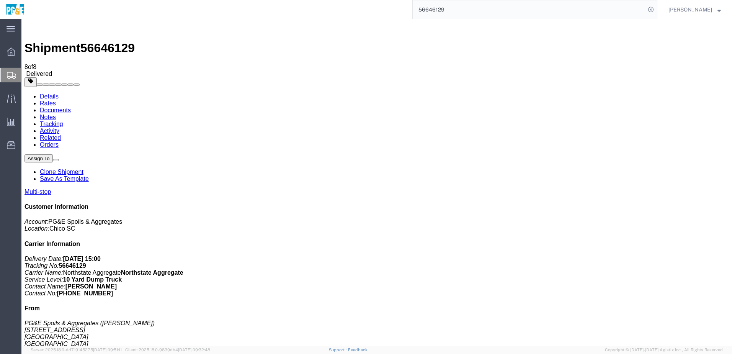
click at [63, 121] on link "Tracking" at bounding box center [51, 124] width 23 height 7
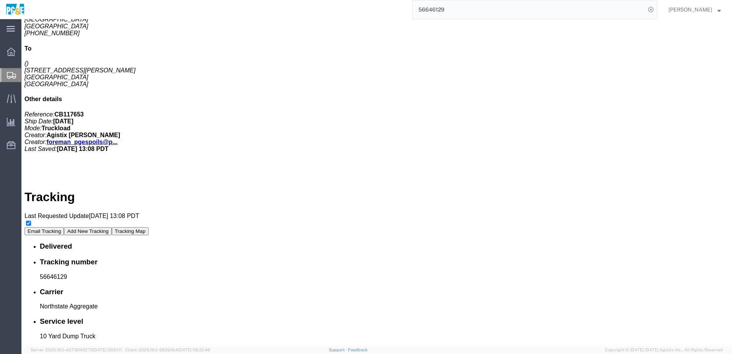
scroll to position [441, 0]
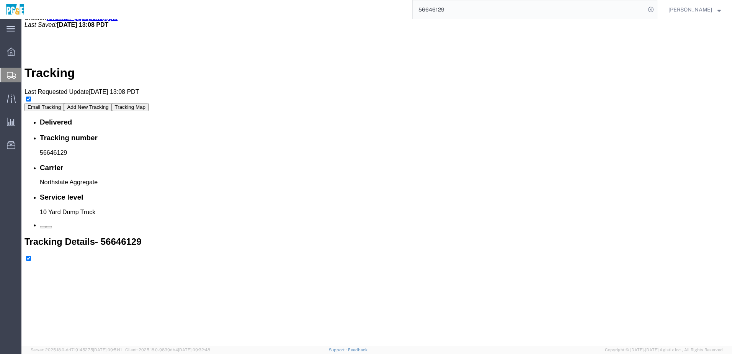
click at [434, 8] on input "56646129" at bounding box center [528, 9] width 233 height 18
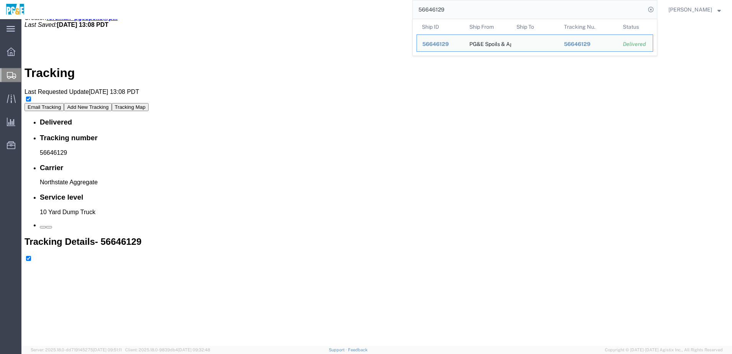
click at [434, 8] on input "56646129" at bounding box center [528, 9] width 233 height 18
paste input "34"
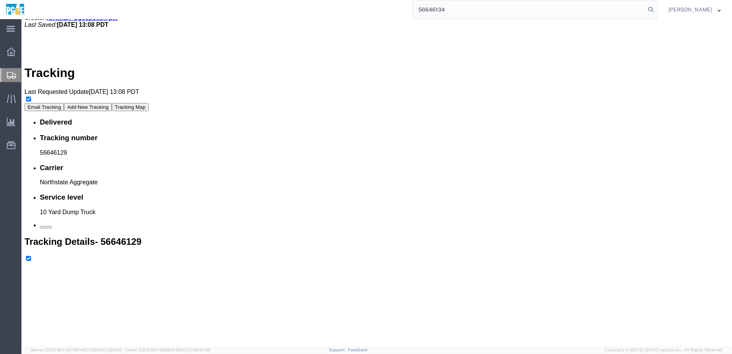
type input "56646134"
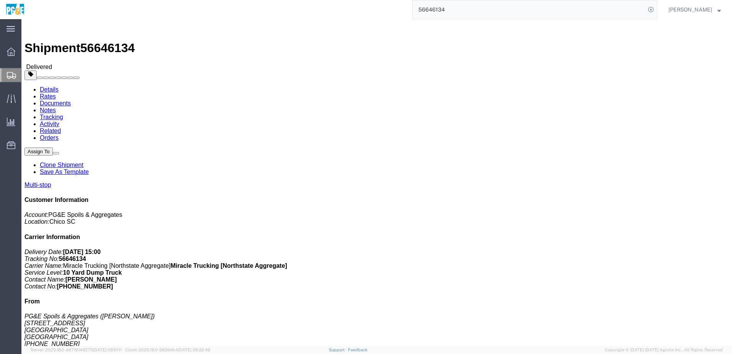
drag, startPoint x: 78, startPoint y: 29, endPoint x: 82, endPoint y: 24, distance: 6.0
click link "Documents"
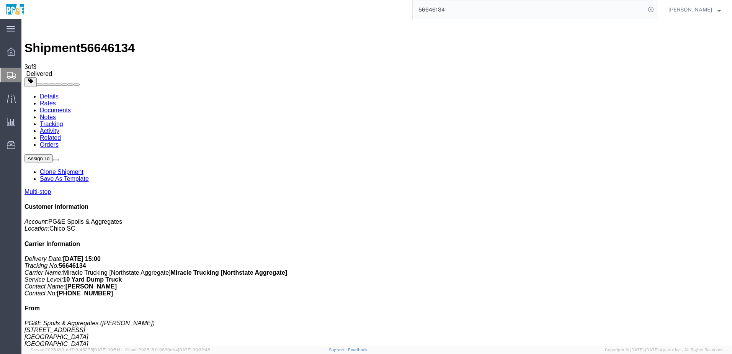
checkbox input "true"
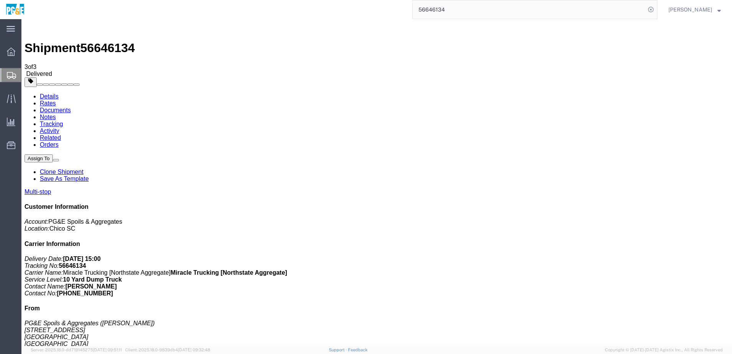
click at [63, 121] on link "Tracking" at bounding box center [51, 124] width 23 height 7
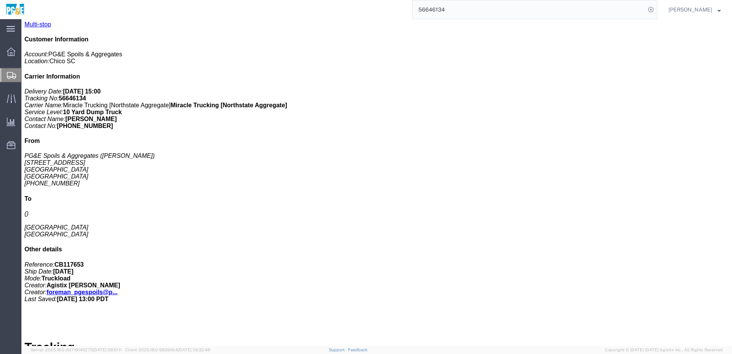
scroll to position [153, 0]
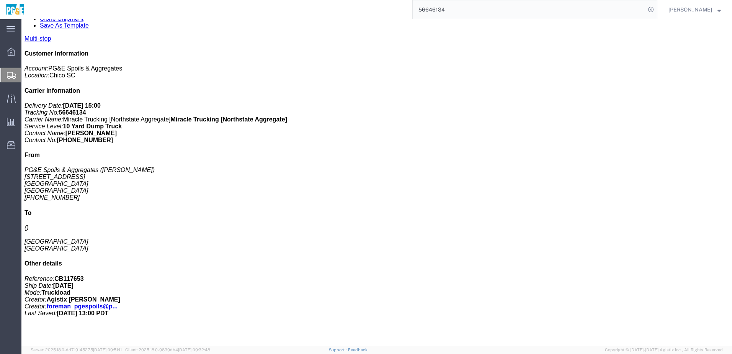
click at [437, 10] on input "56646134" at bounding box center [528, 9] width 233 height 18
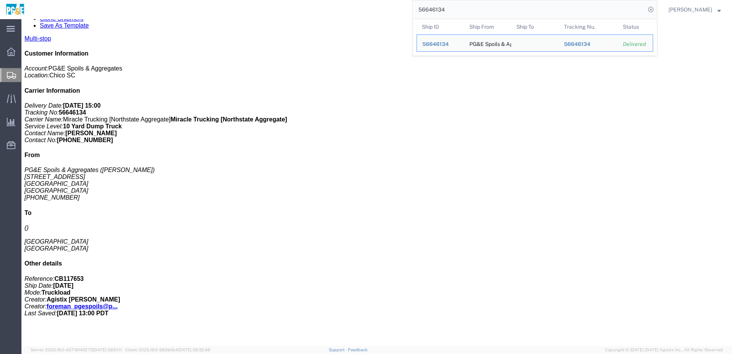
click at [437, 10] on input "56646134" at bounding box center [528, 9] width 233 height 18
paste input "2"
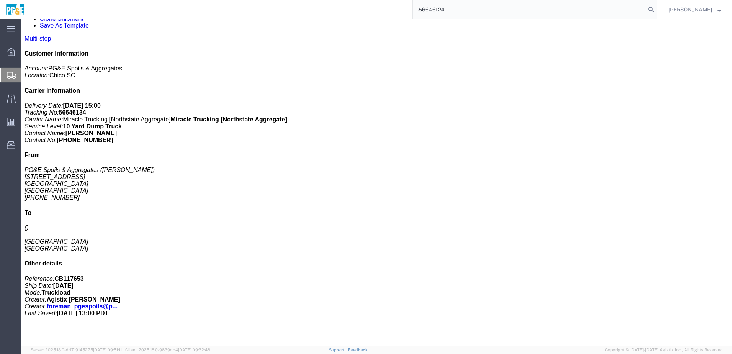
type input "56646124"
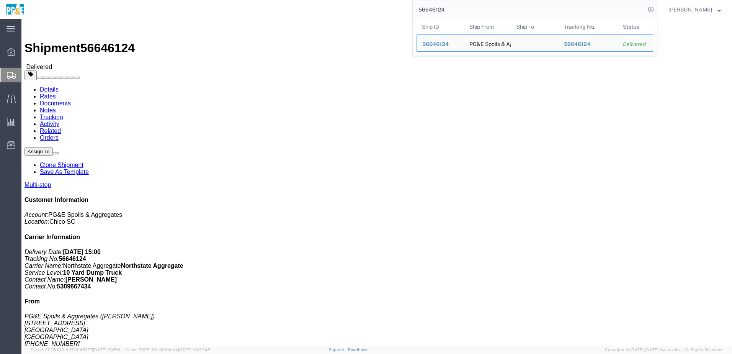
click link "Documents"
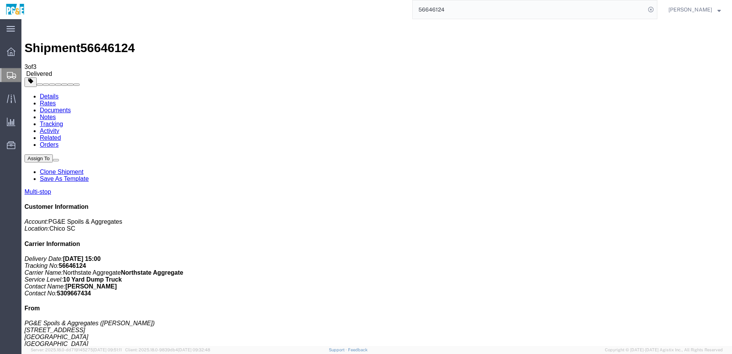
checkbox input "true"
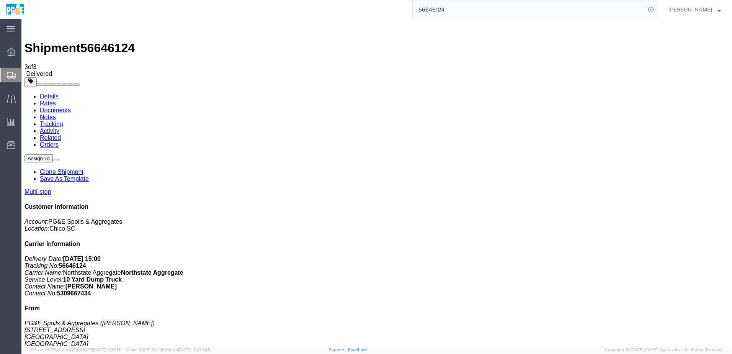
click at [63, 121] on link "Tracking" at bounding box center [51, 124] width 23 height 7
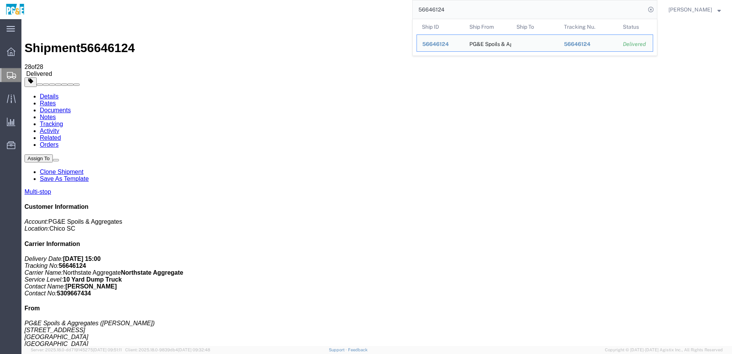
click at [437, 6] on input "56646124" at bounding box center [528, 9] width 233 height 18
paste input "7"
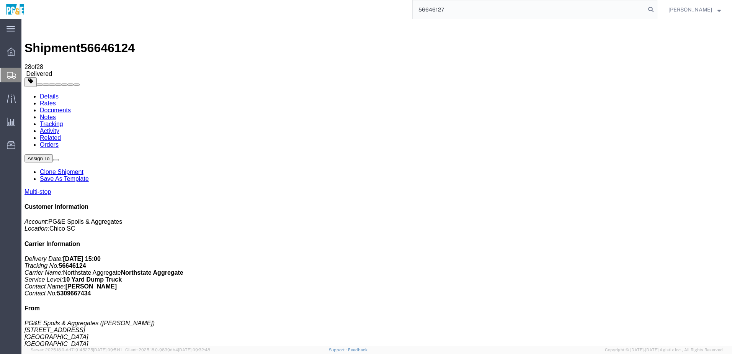
type input "56646127"
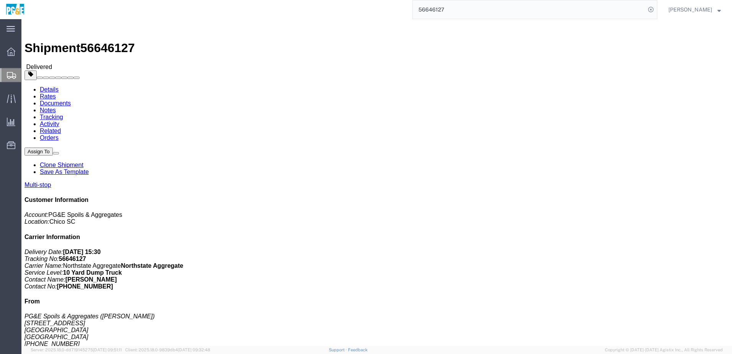
drag, startPoint x: 236, startPoint y: 135, endPoint x: 241, endPoint y: 134, distance: 5.0
click h4 "Routing & Vehicle Information"
drag, startPoint x: 74, startPoint y: 29, endPoint x: 79, endPoint y: 28, distance: 5.0
click link "Documents"
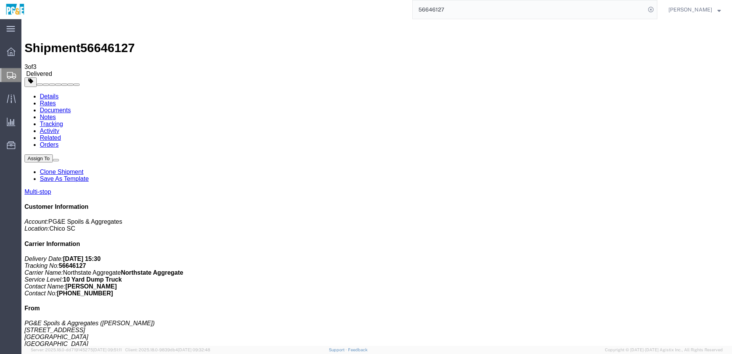
checkbox input "true"
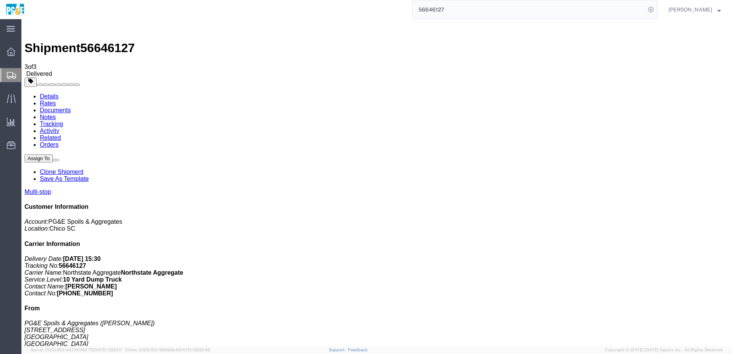
click at [63, 121] on link "Tracking" at bounding box center [51, 124] width 23 height 7
